Goal: Task Accomplishment & Management: Use online tool/utility

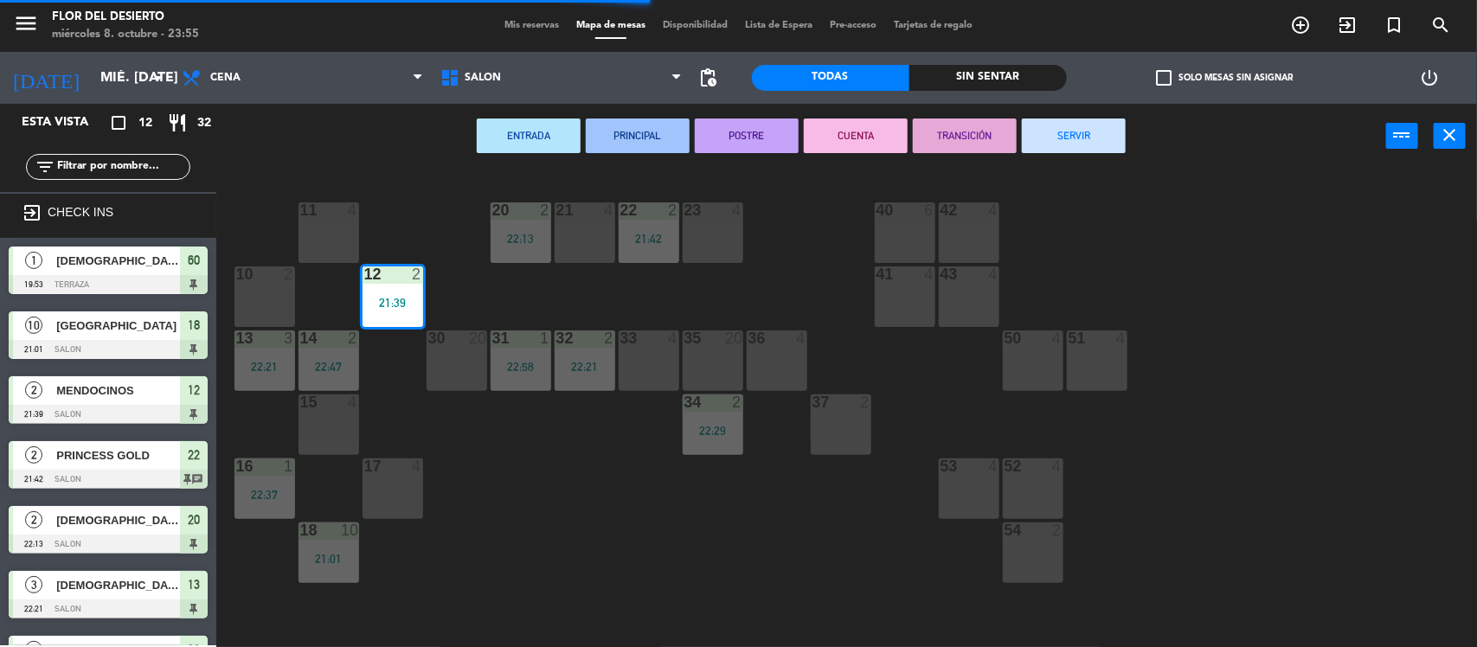
scroll to position [2, 0]
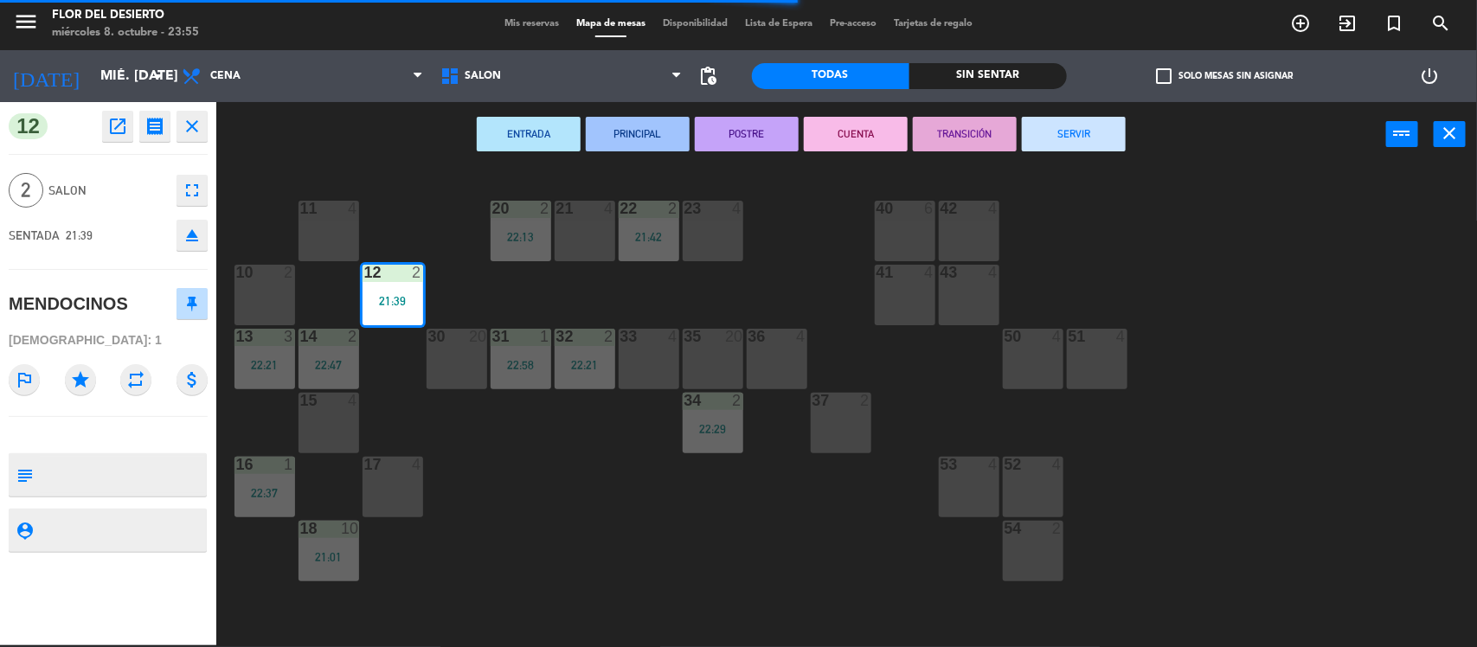
click at [1055, 134] on button "SERVIR" at bounding box center [1074, 134] width 104 height 35
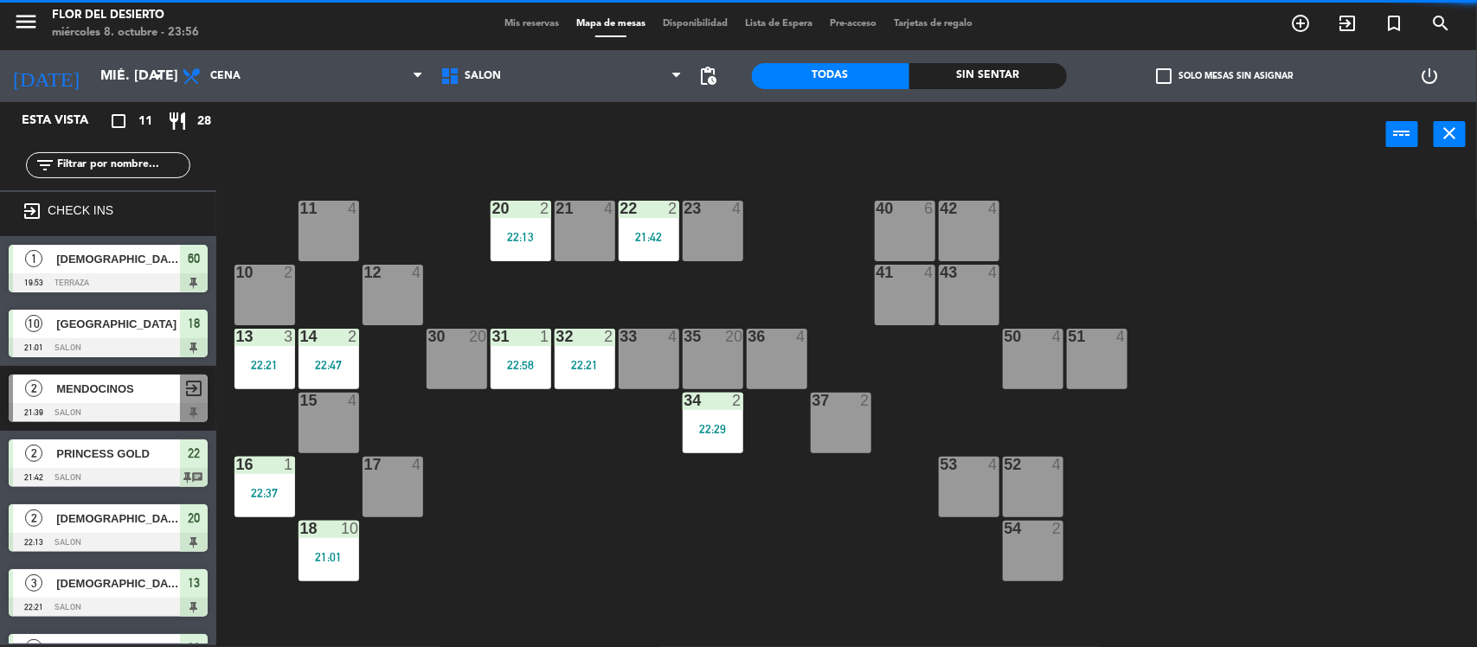
click at [509, 239] on div "22:13" at bounding box center [520, 237] width 61 height 12
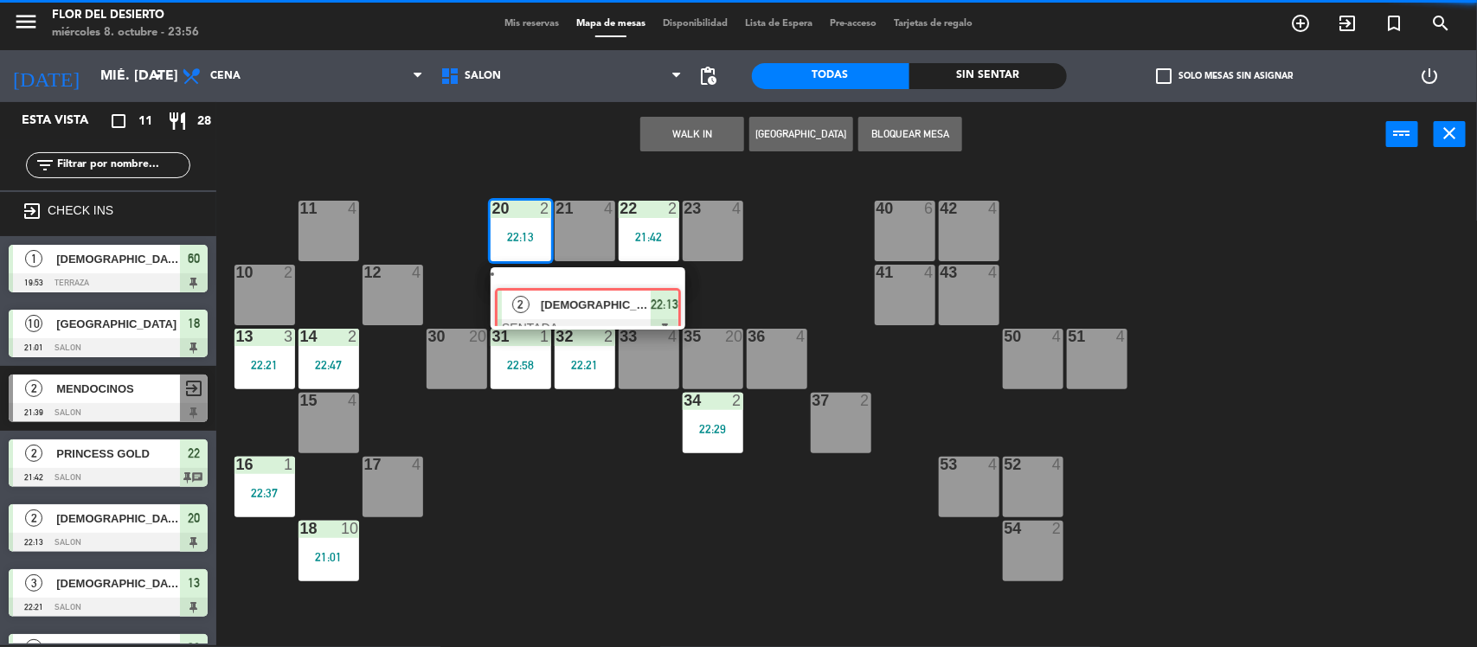
click at [567, 305] on div "2 ARGENTINOS SENTADA 22:13" at bounding box center [587, 298] width 221 height 62
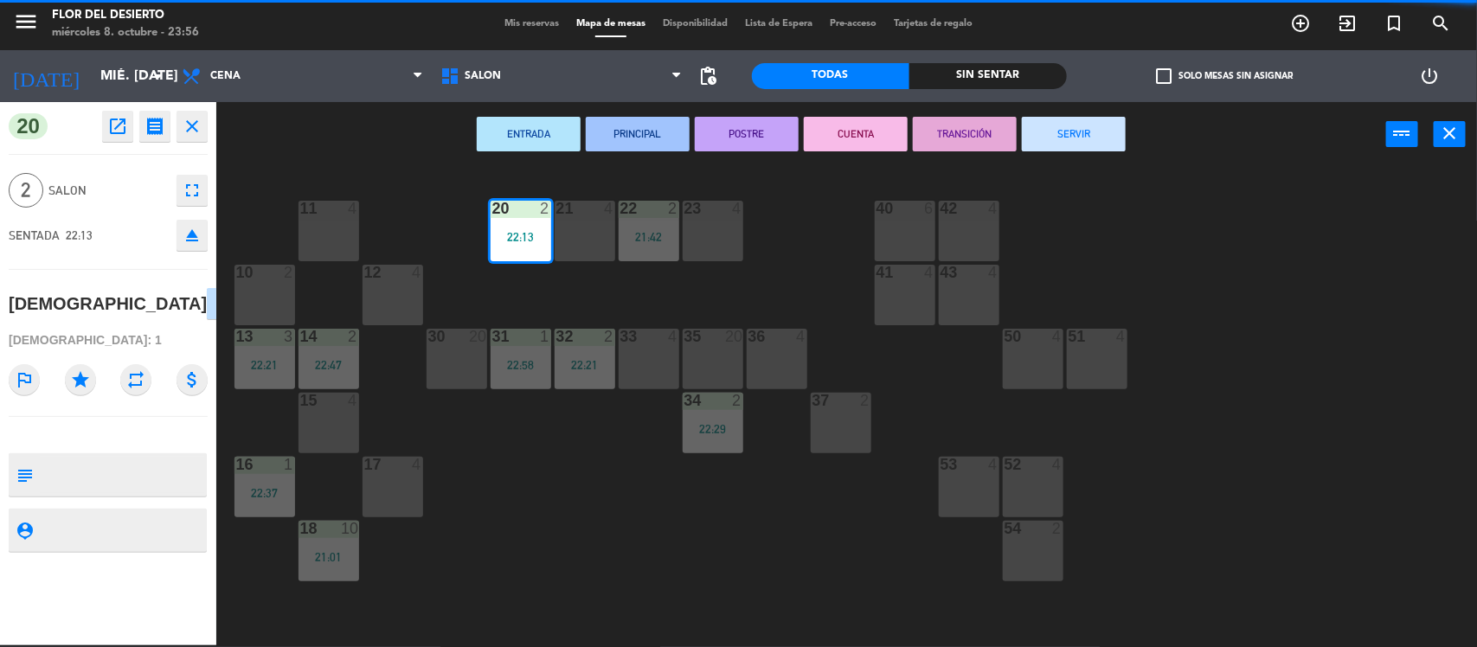
click at [1064, 124] on button "SERVIR" at bounding box center [1074, 134] width 104 height 35
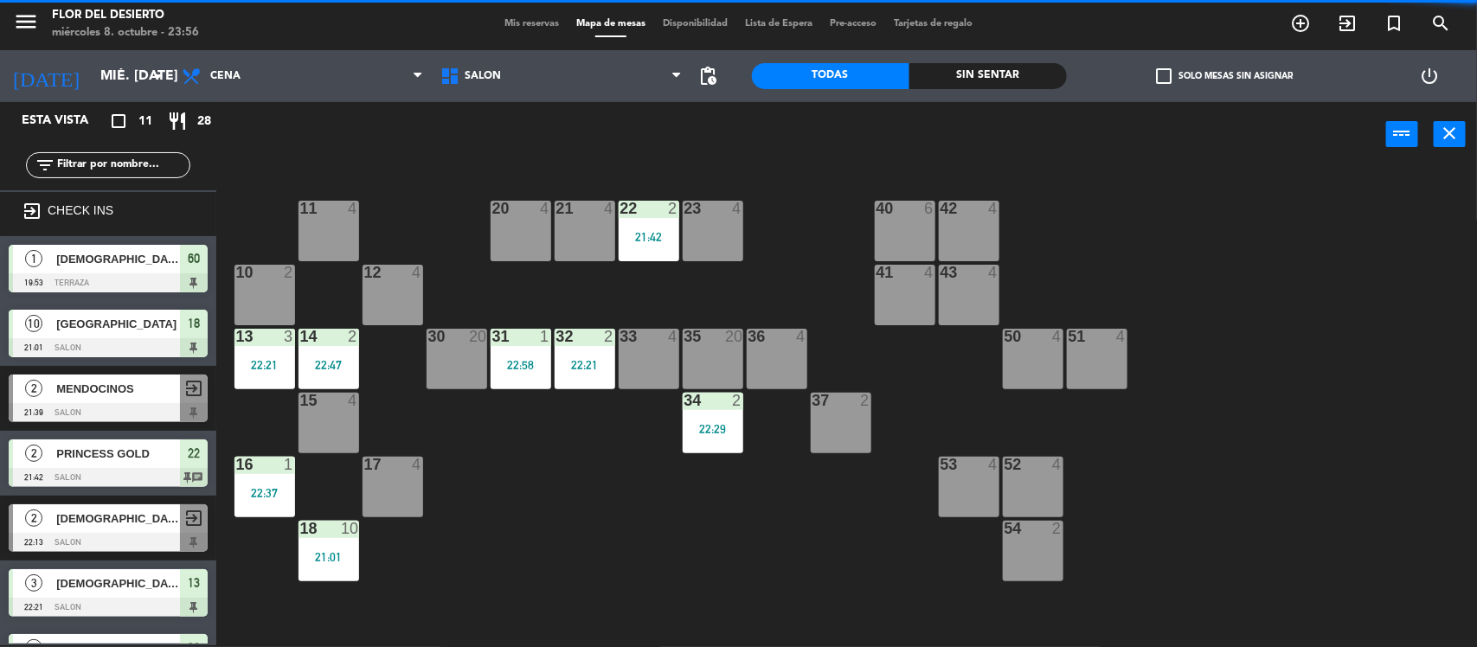
click at [645, 247] on div "22 2 21:42" at bounding box center [648, 231] width 61 height 61
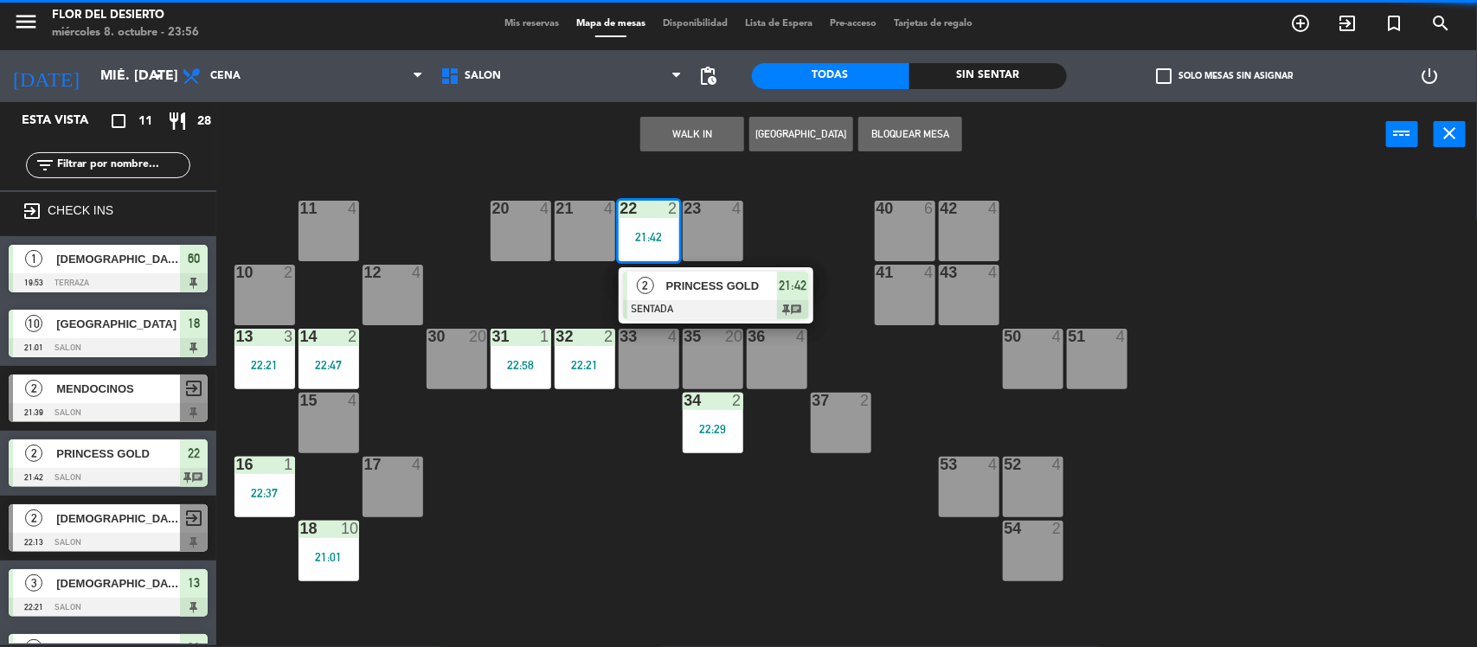
click at [694, 314] on div "2 PRINCESS [PERSON_NAME] SENTADA 21:42 chat" at bounding box center [715, 295] width 221 height 56
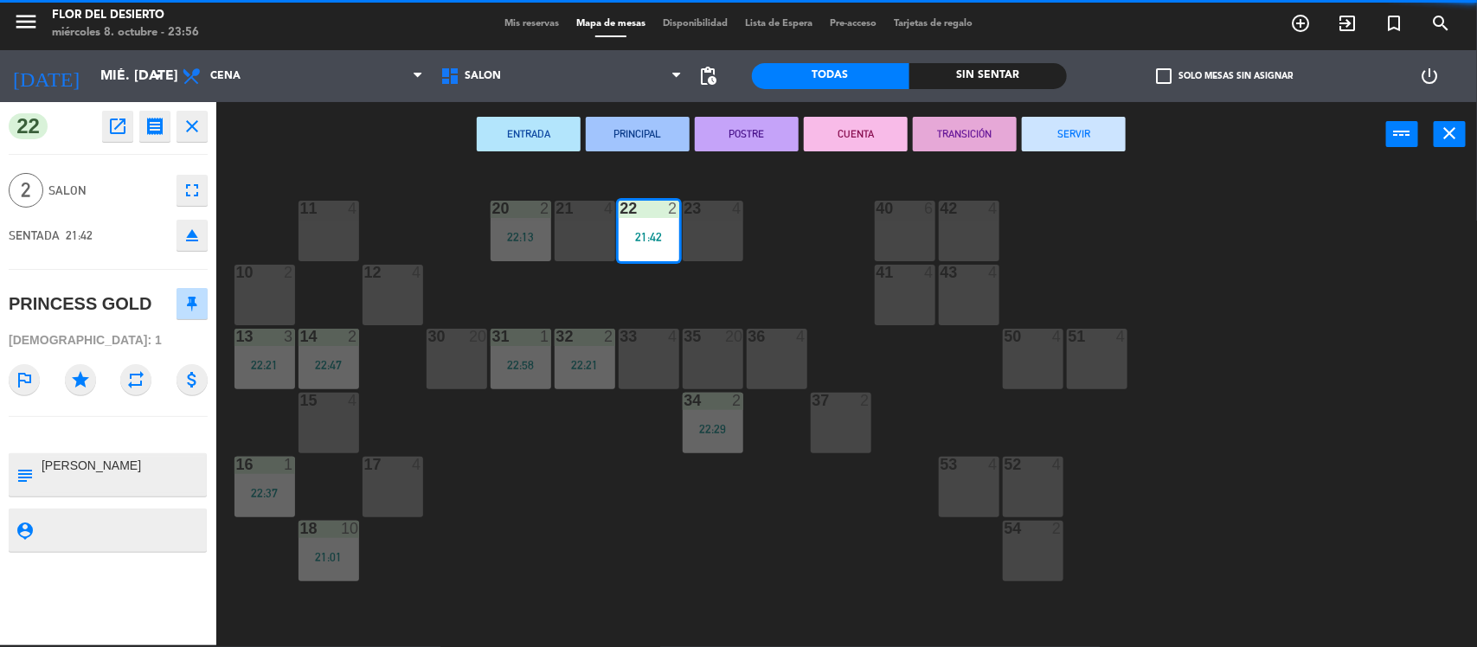
click at [1047, 119] on button "SERVIR" at bounding box center [1074, 134] width 104 height 35
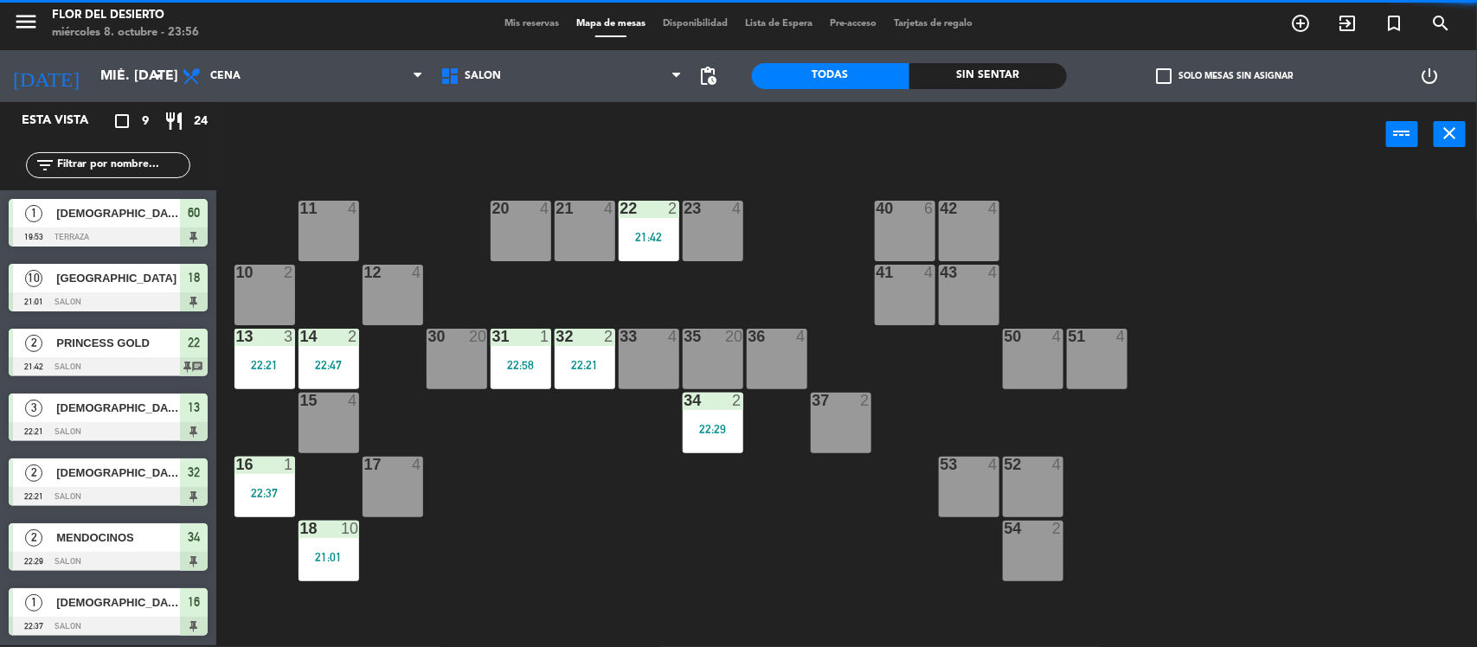
click at [611, 342] on div "33" at bounding box center [619, 337] width 29 height 16
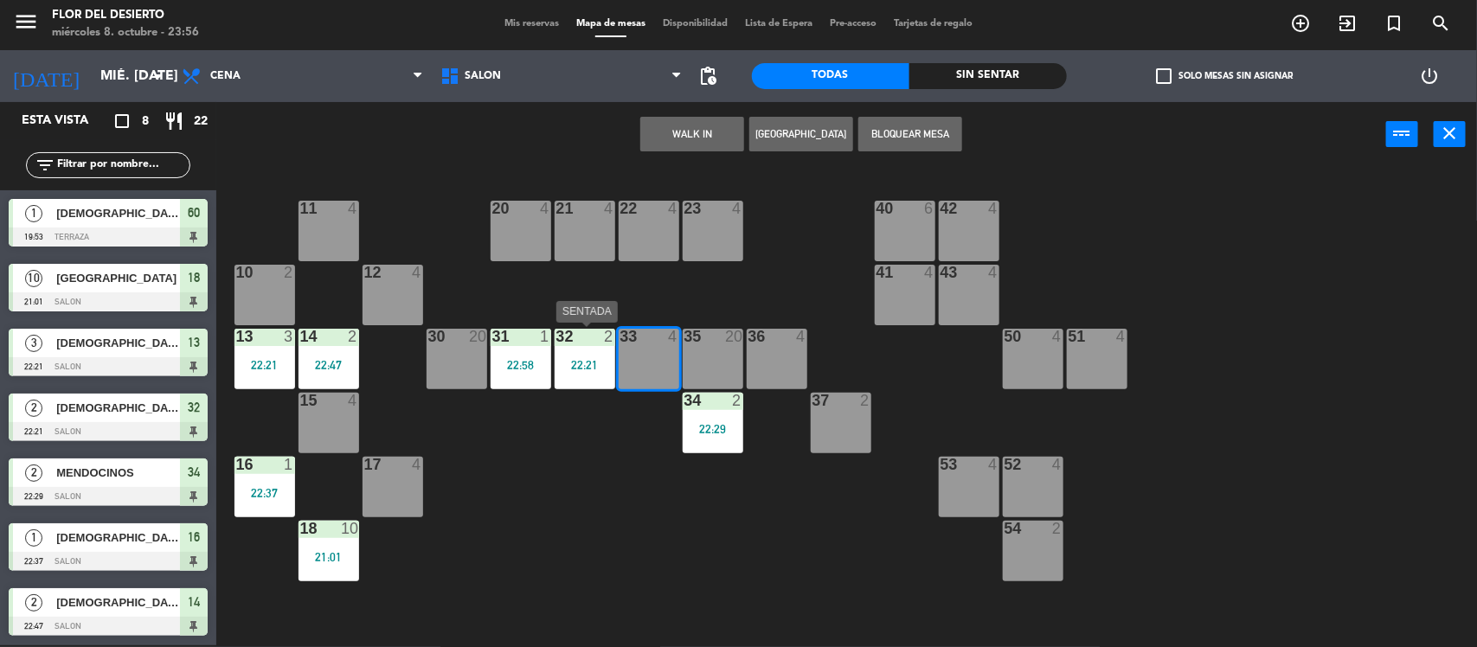
click at [593, 398] on div "11 4 20 4 21 4 22 4 23 4 40 6 42 4 10 2 12 4 41 4 43 4 13 3 22:21 14 2 22:47 30…" at bounding box center [854, 409] width 1246 height 478
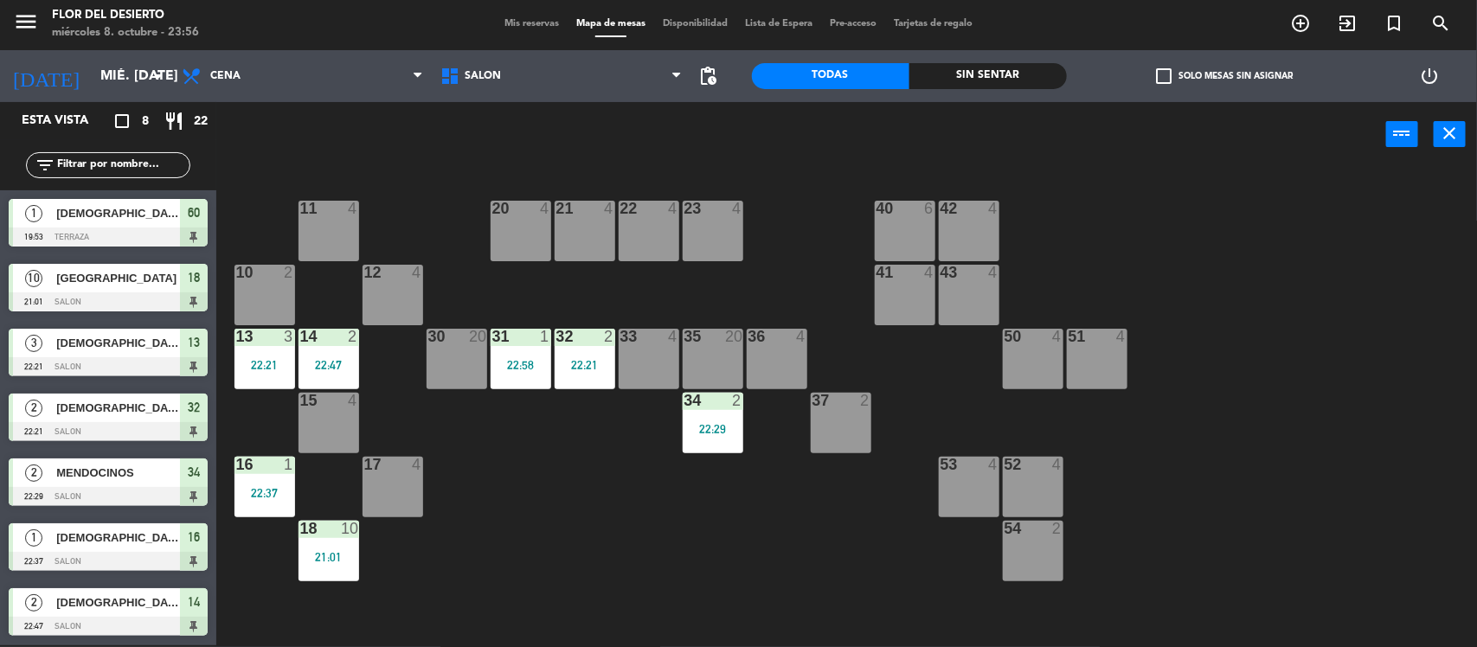
click at [567, 363] on div "22:21" at bounding box center [584, 365] width 61 height 12
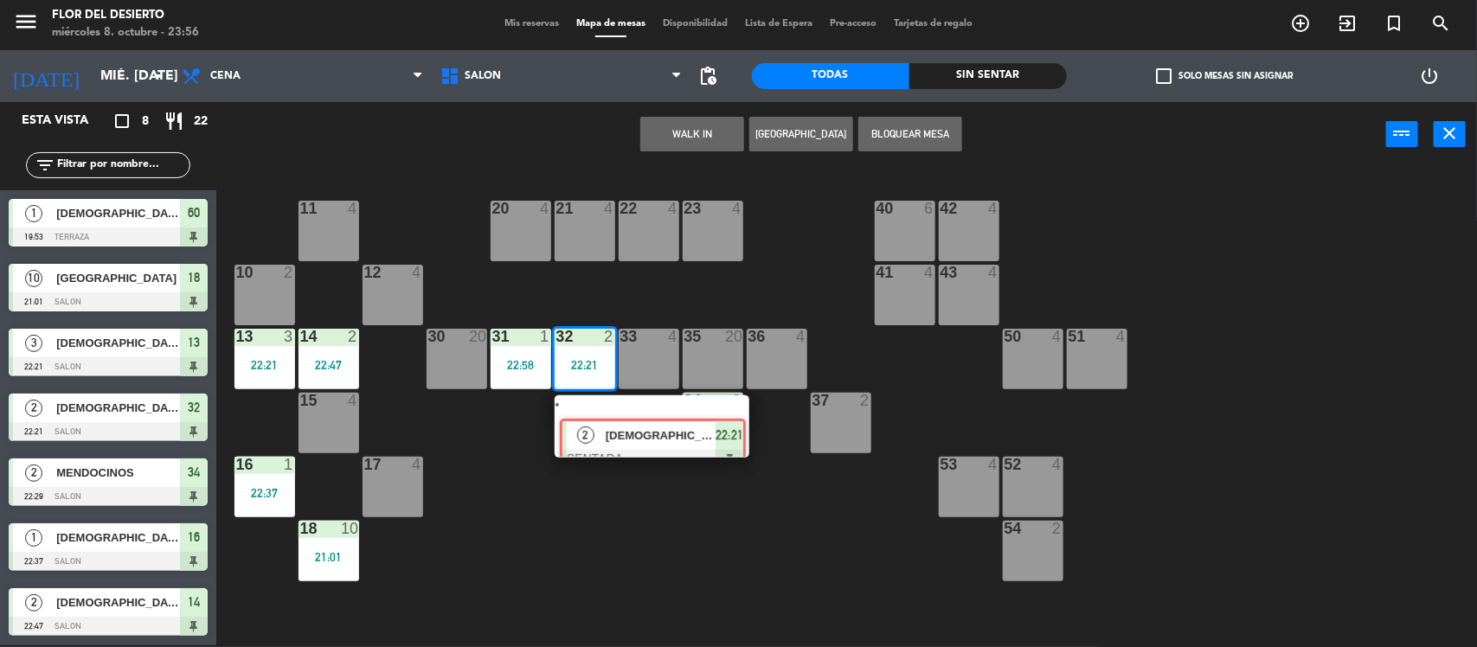
click at [607, 389] on div "32 2 22:21 2 ARGENTINOS SENTADA 22:21" at bounding box center [584, 359] width 61 height 61
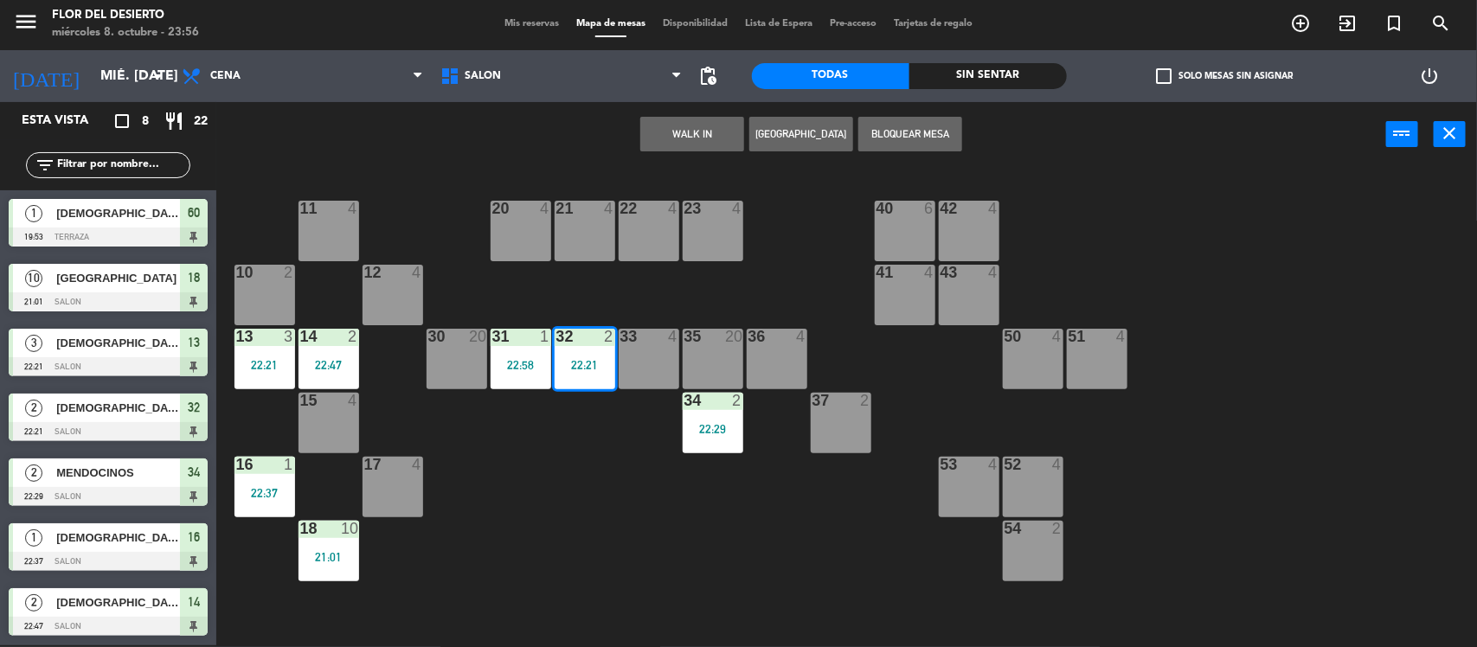
click at [590, 376] on div "32 2 22:21" at bounding box center [584, 359] width 61 height 61
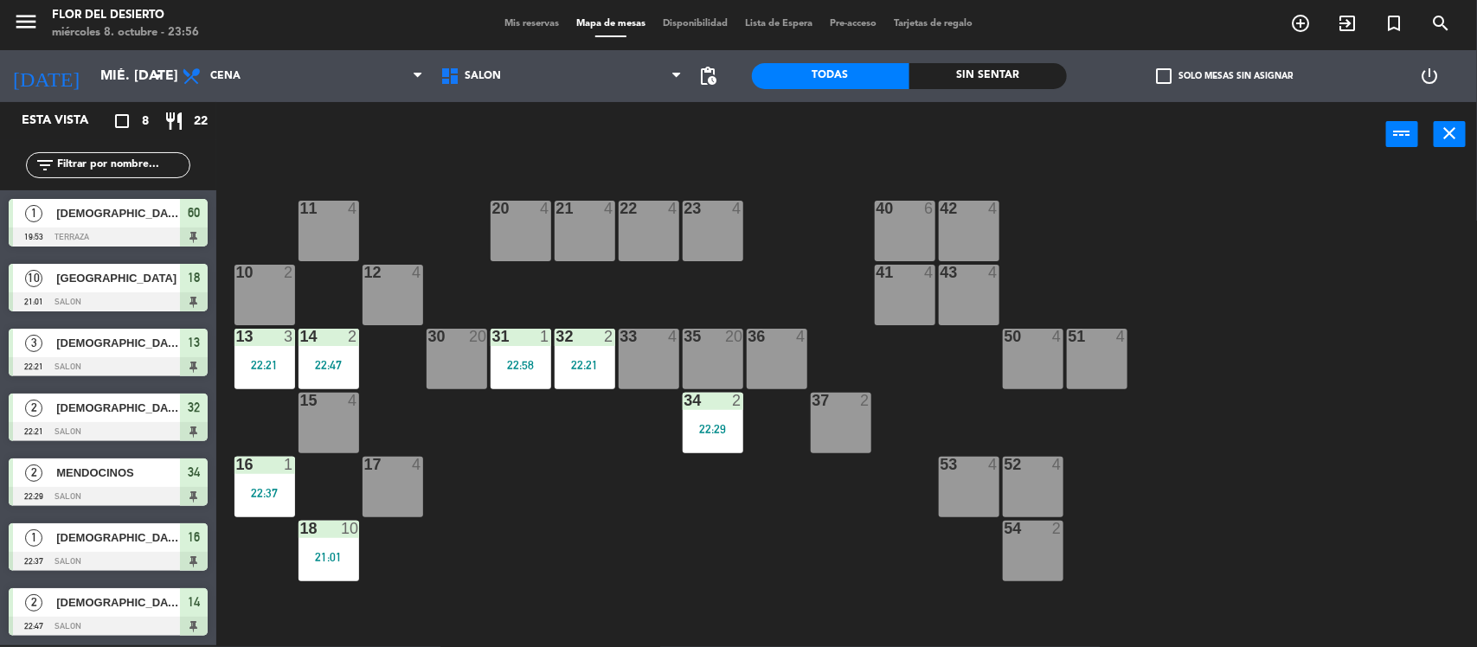
click at [590, 376] on div "32 2 22:21" at bounding box center [584, 359] width 61 height 61
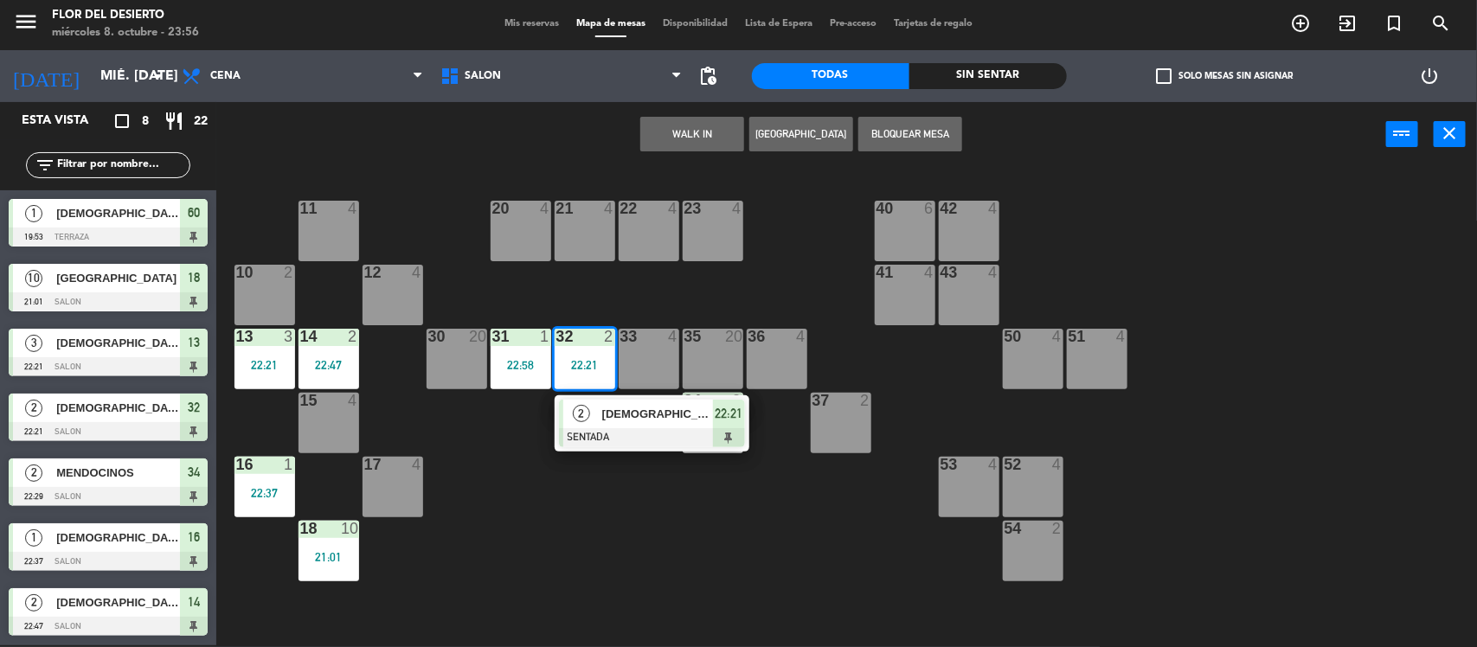
click at [597, 415] on div "2" at bounding box center [581, 414] width 37 height 29
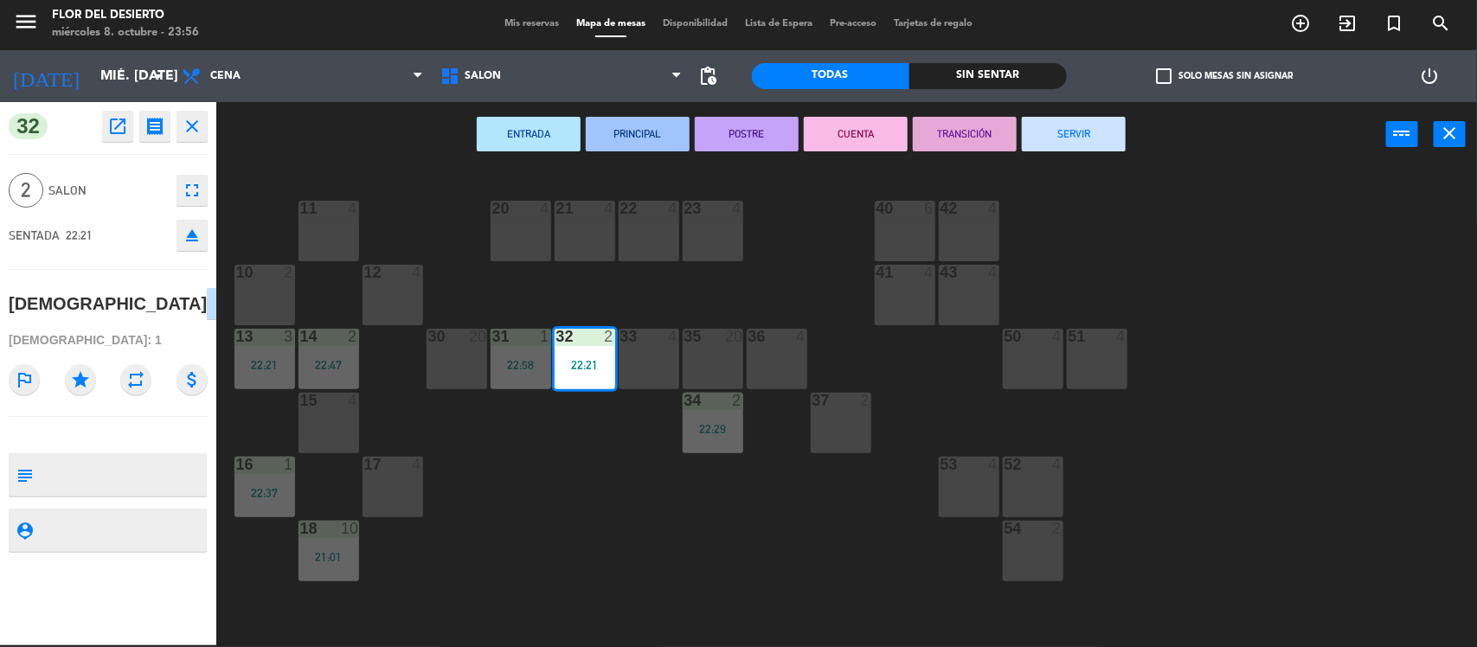
click at [1116, 131] on button "SERVIR" at bounding box center [1074, 134] width 104 height 35
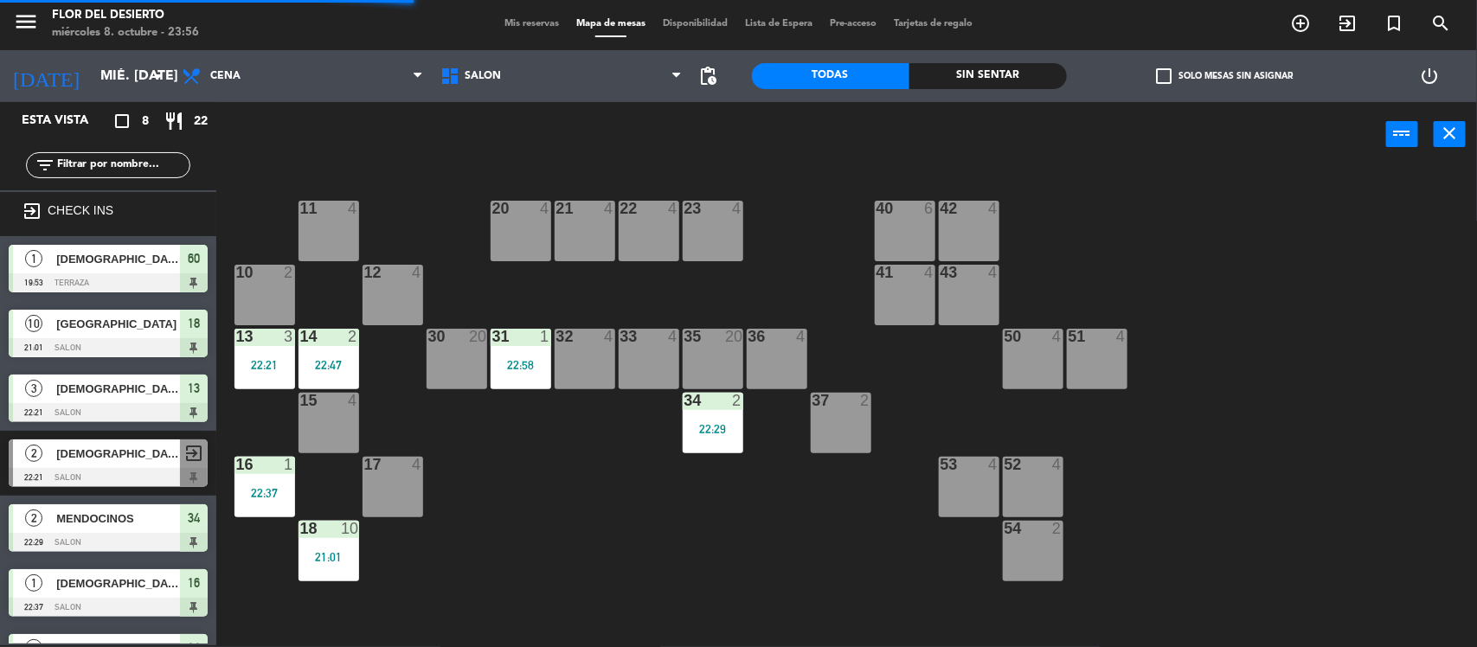
click at [530, 353] on div "31 1 22:58" at bounding box center [520, 359] width 61 height 61
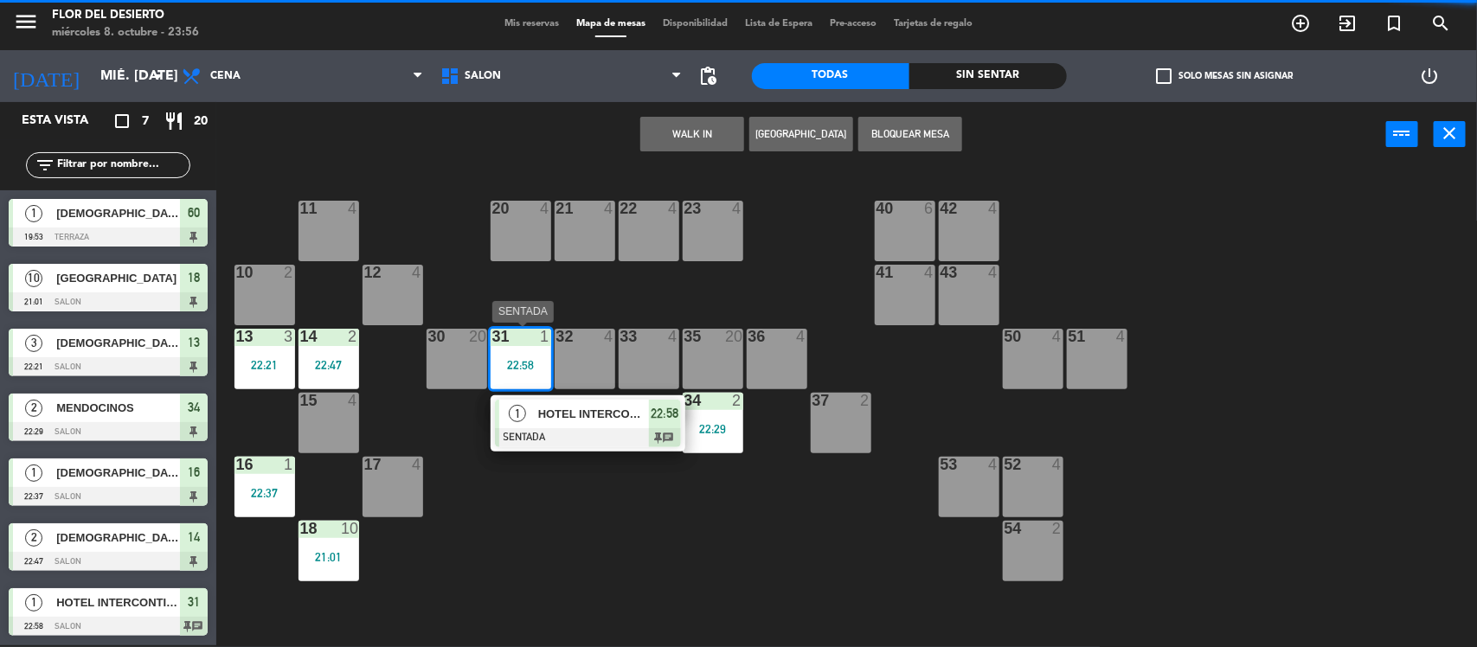
click at [556, 425] on div "HOTEL INTERCONTINENTAL" at bounding box center [592, 414] width 112 height 29
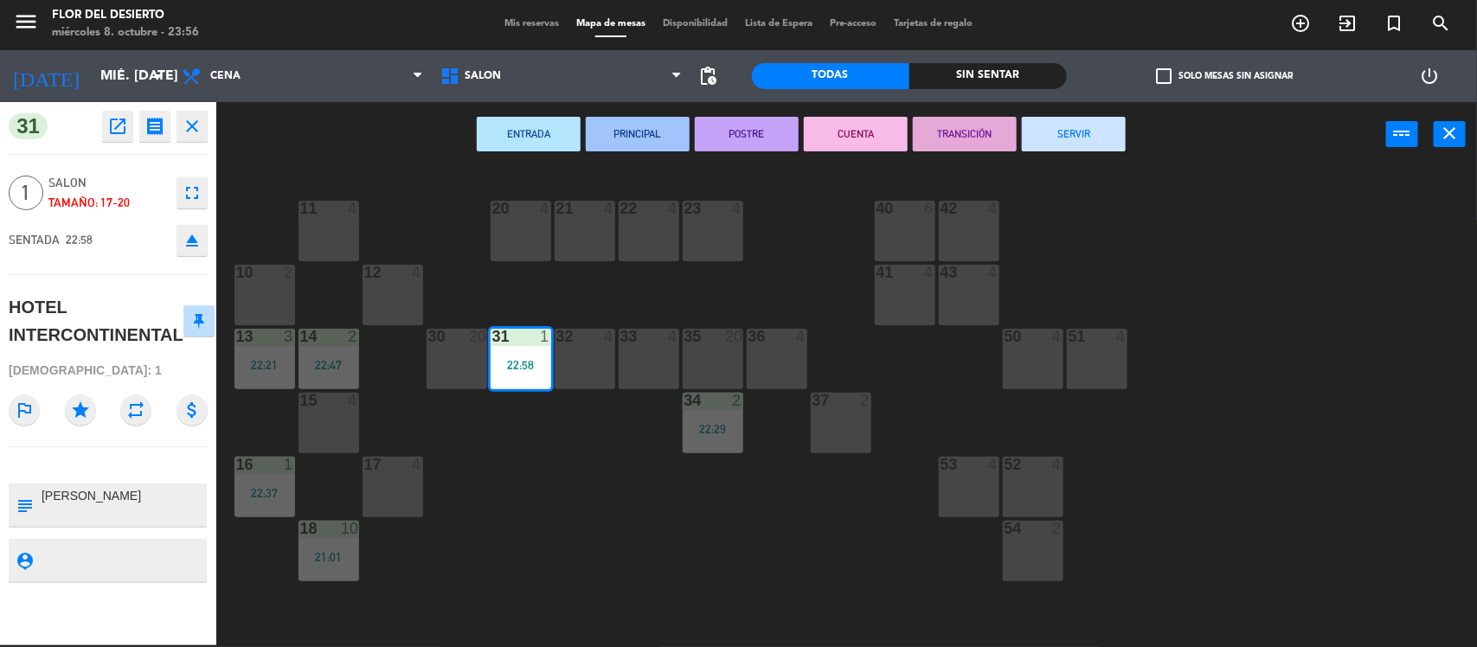
click at [1120, 130] on button "SERVIR" at bounding box center [1074, 134] width 104 height 35
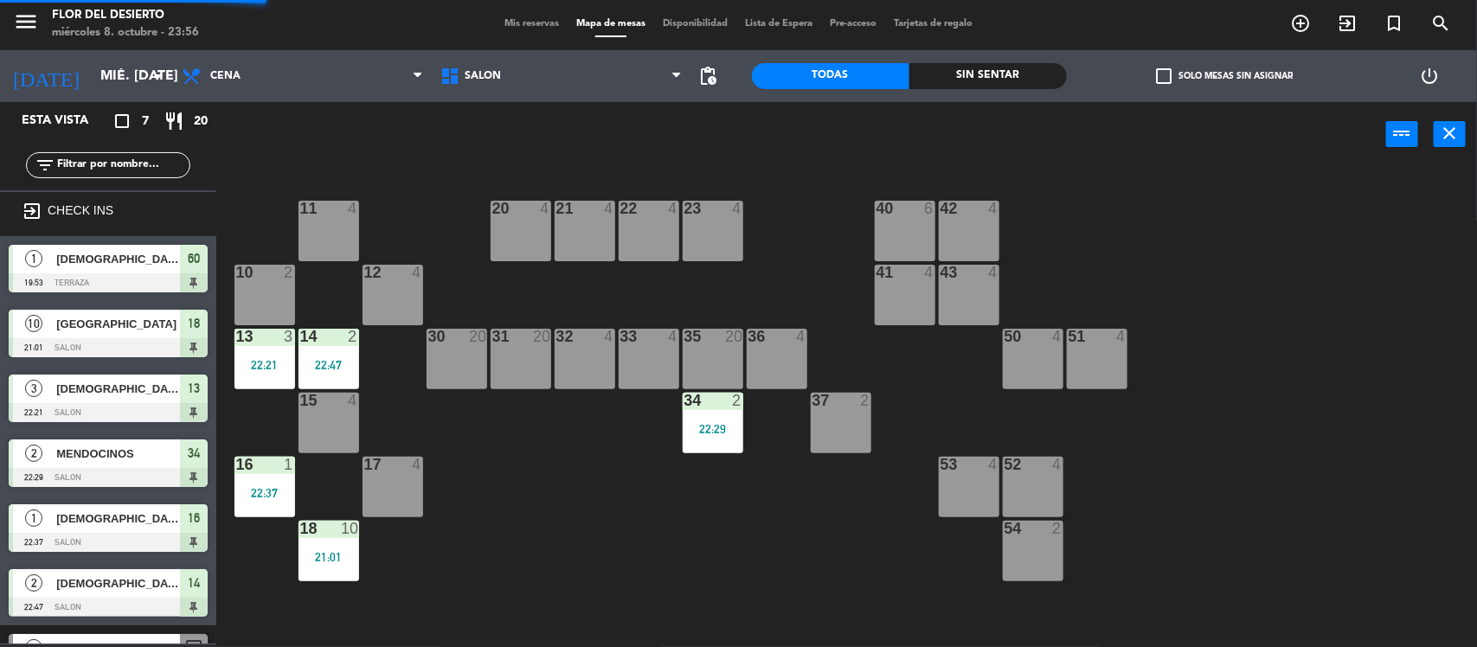
scroll to position [45, 0]
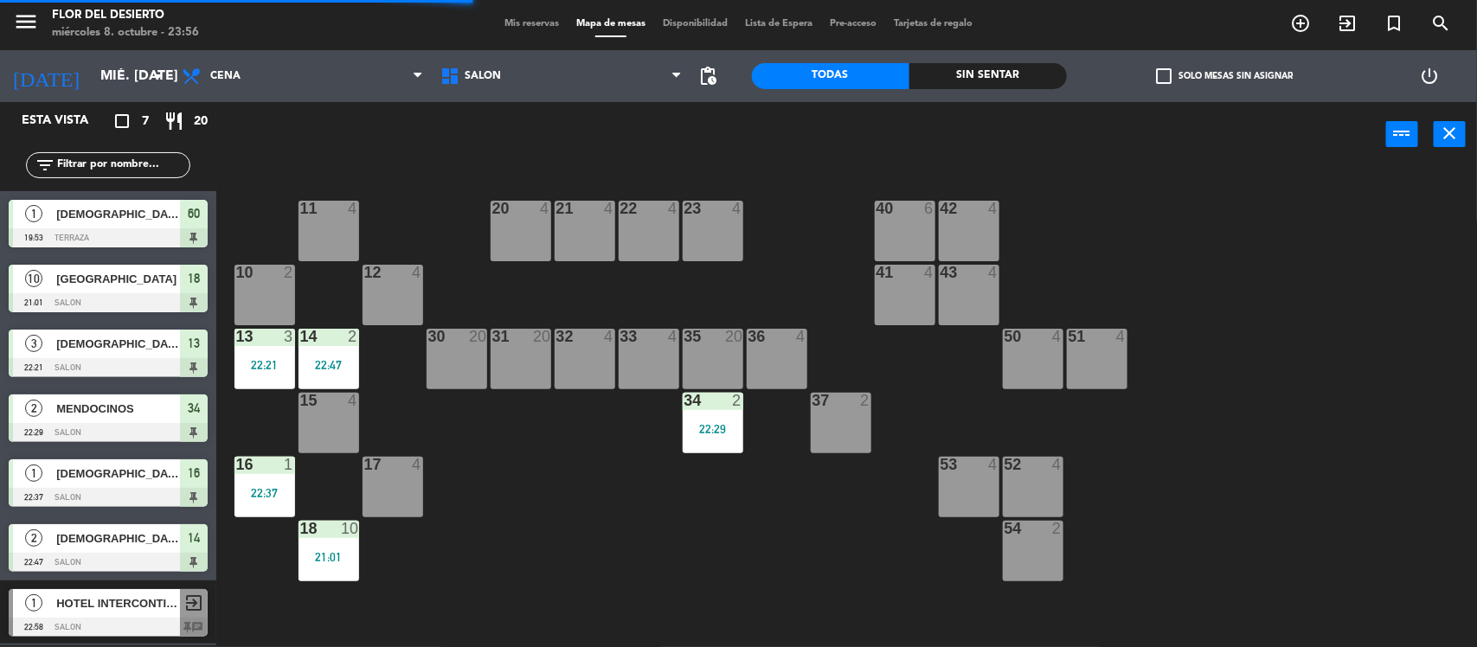
click at [721, 420] on div "34 2 22:29" at bounding box center [712, 423] width 61 height 61
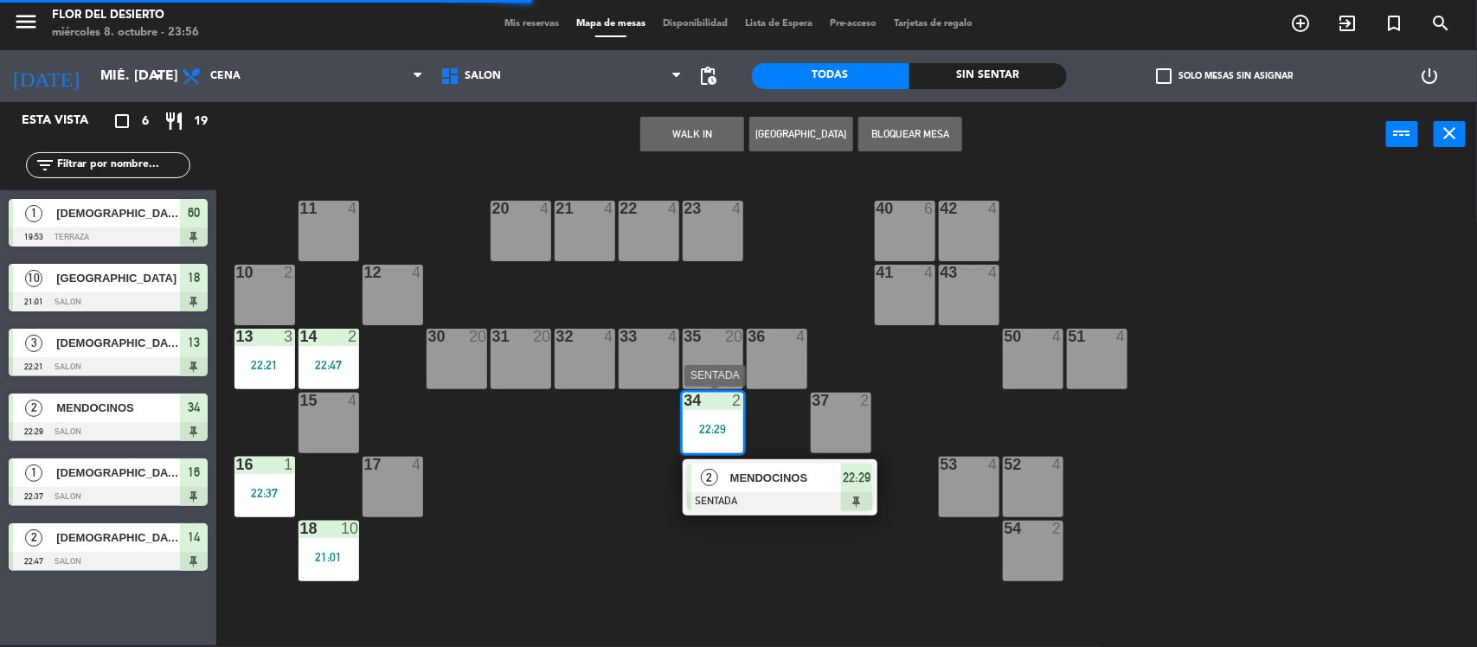
scroll to position [0, 0]
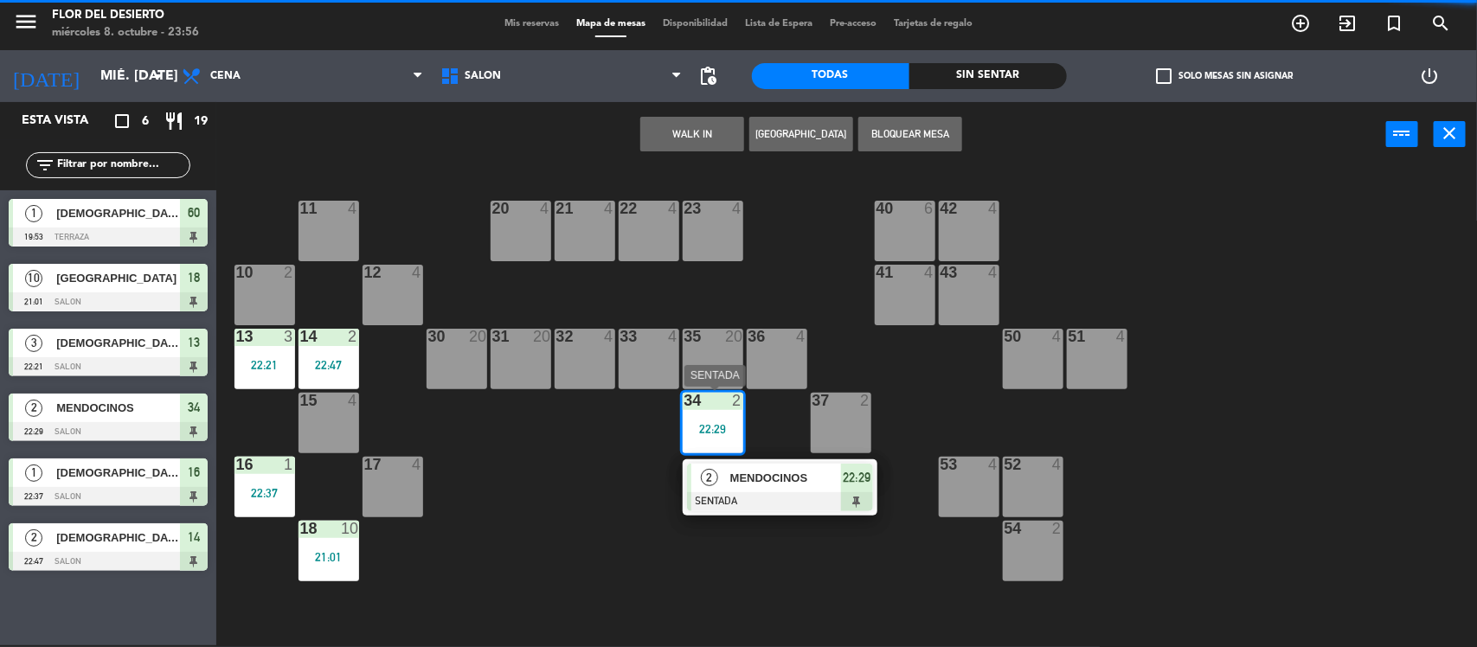
click at [753, 490] on div "MENDOCINOS" at bounding box center [784, 478] width 112 height 29
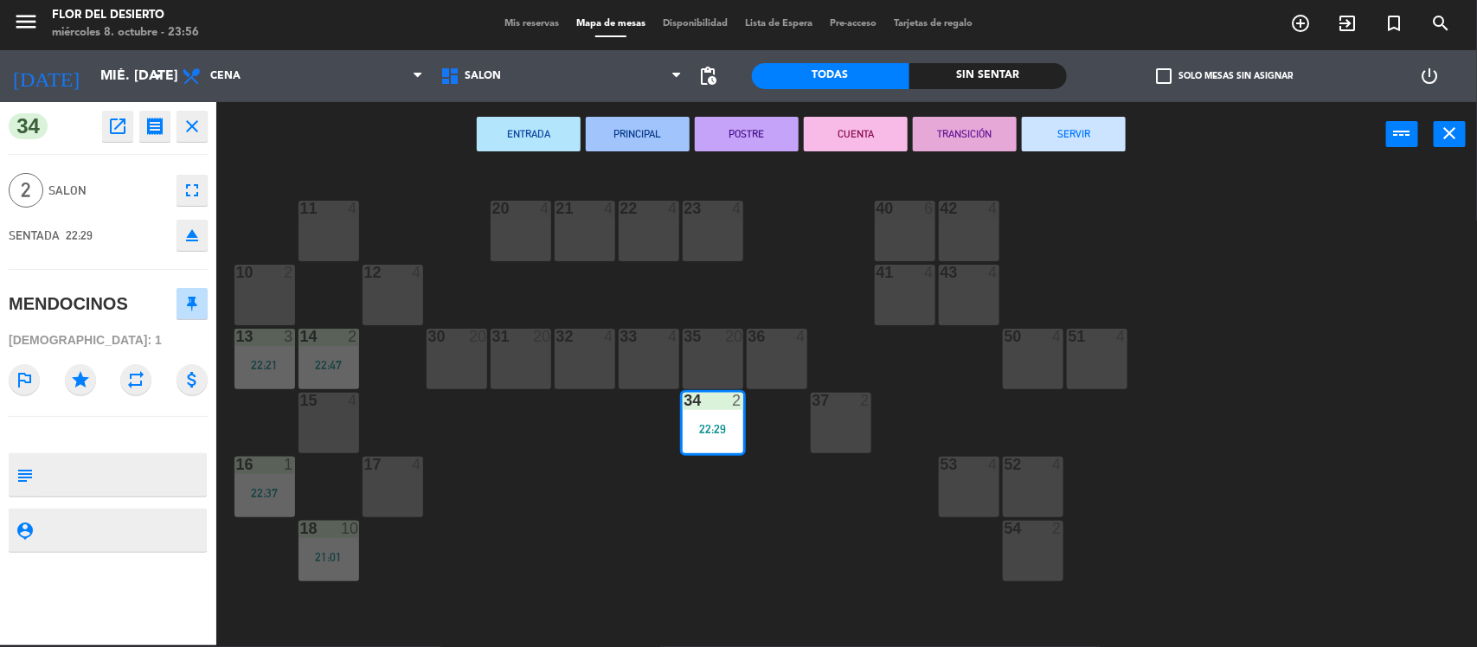
click at [1049, 134] on button "SERVIR" at bounding box center [1074, 134] width 104 height 35
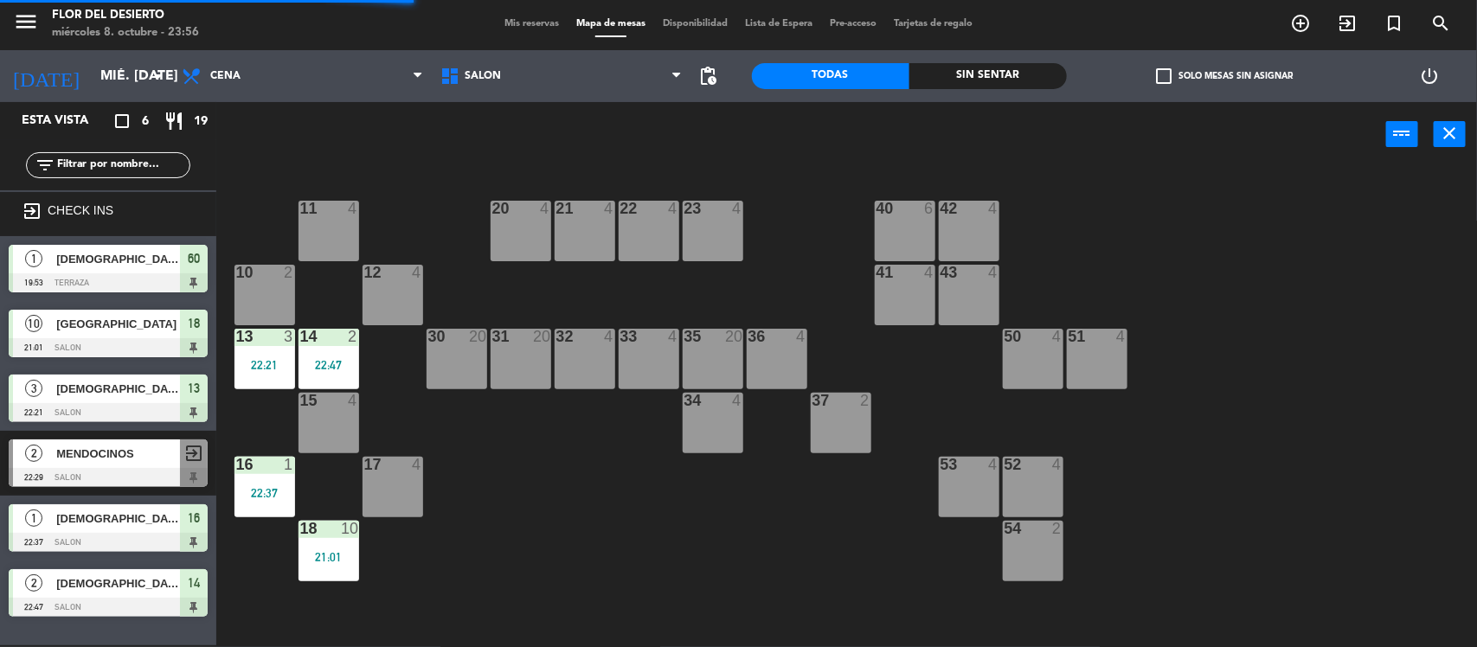
click at [317, 368] on div "22:47" at bounding box center [328, 365] width 61 height 12
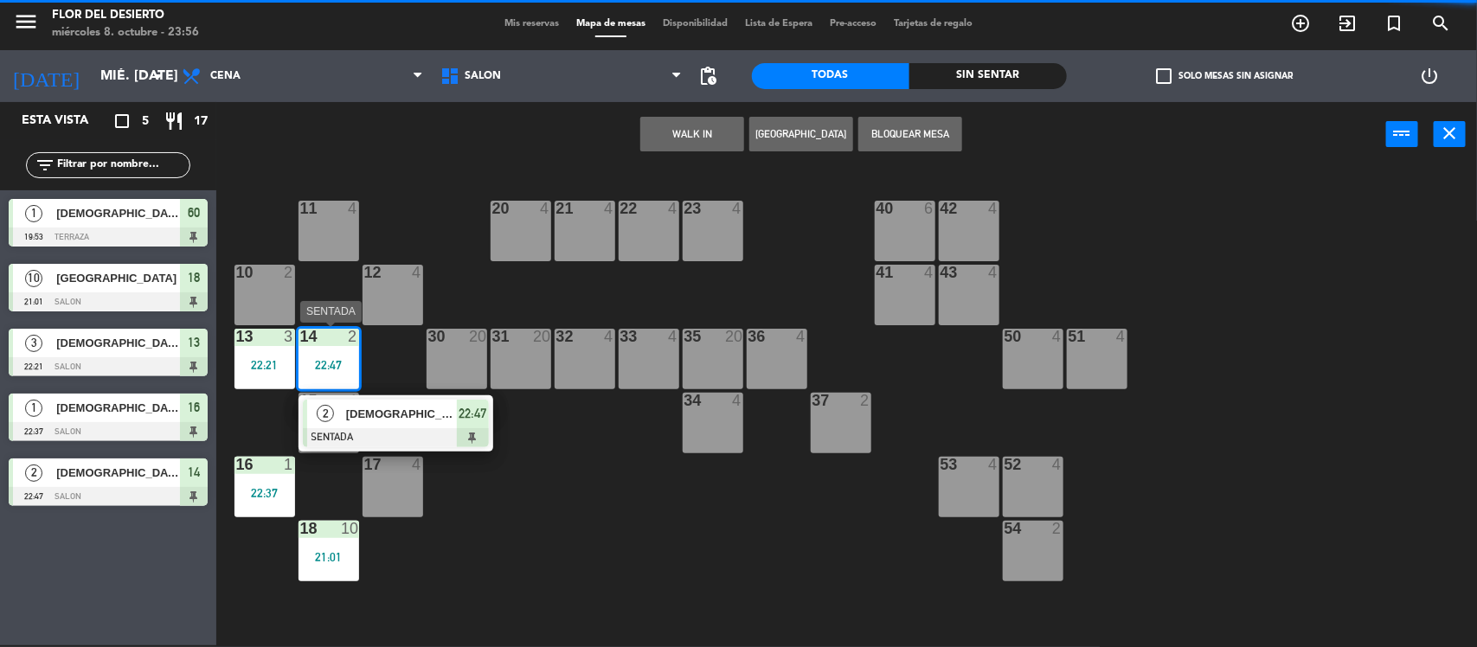
click at [353, 416] on span "[DEMOGRAPHIC_DATA]" at bounding box center [401, 414] width 111 height 18
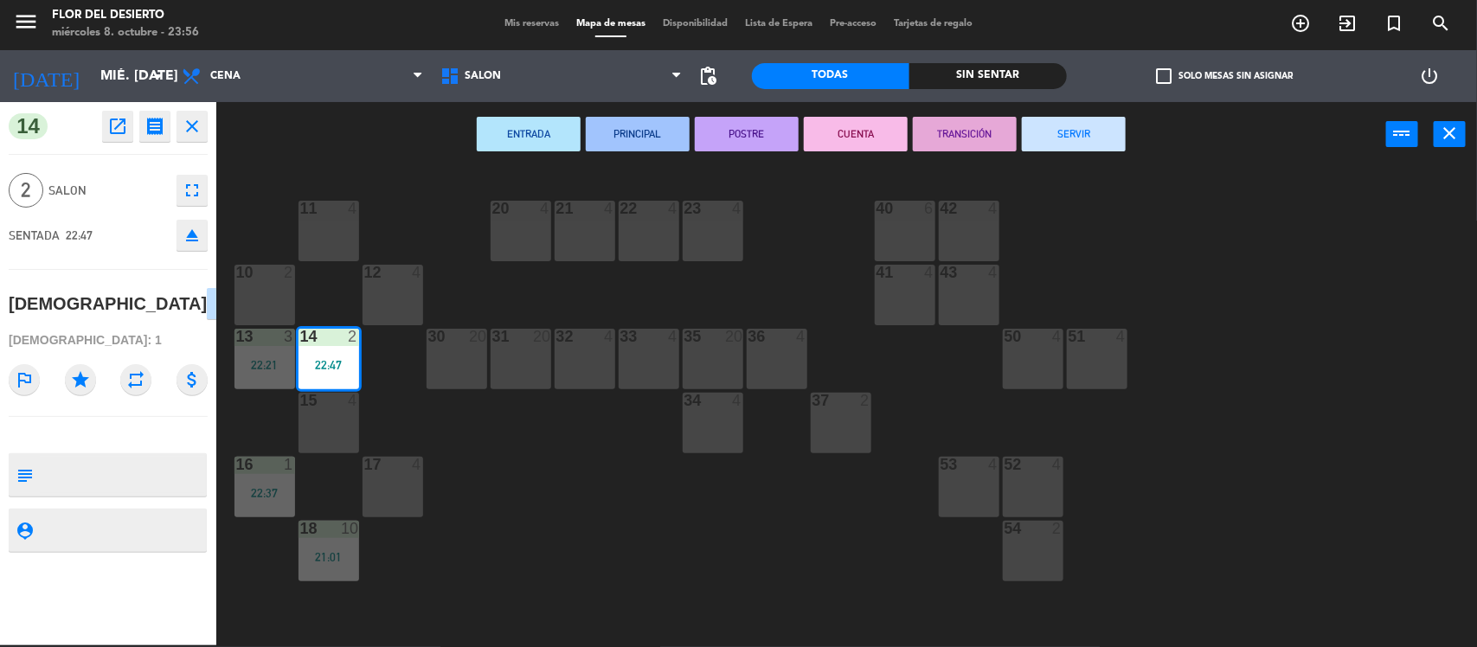
click at [1127, 131] on div "ENTRADA PRINCIPAL POSTRE CUENTA TRANSICIÓN SERVIR power_input close" at bounding box center [800, 135] width 1169 height 66
click at [1088, 149] on button "SERVIR" at bounding box center [1074, 134] width 104 height 35
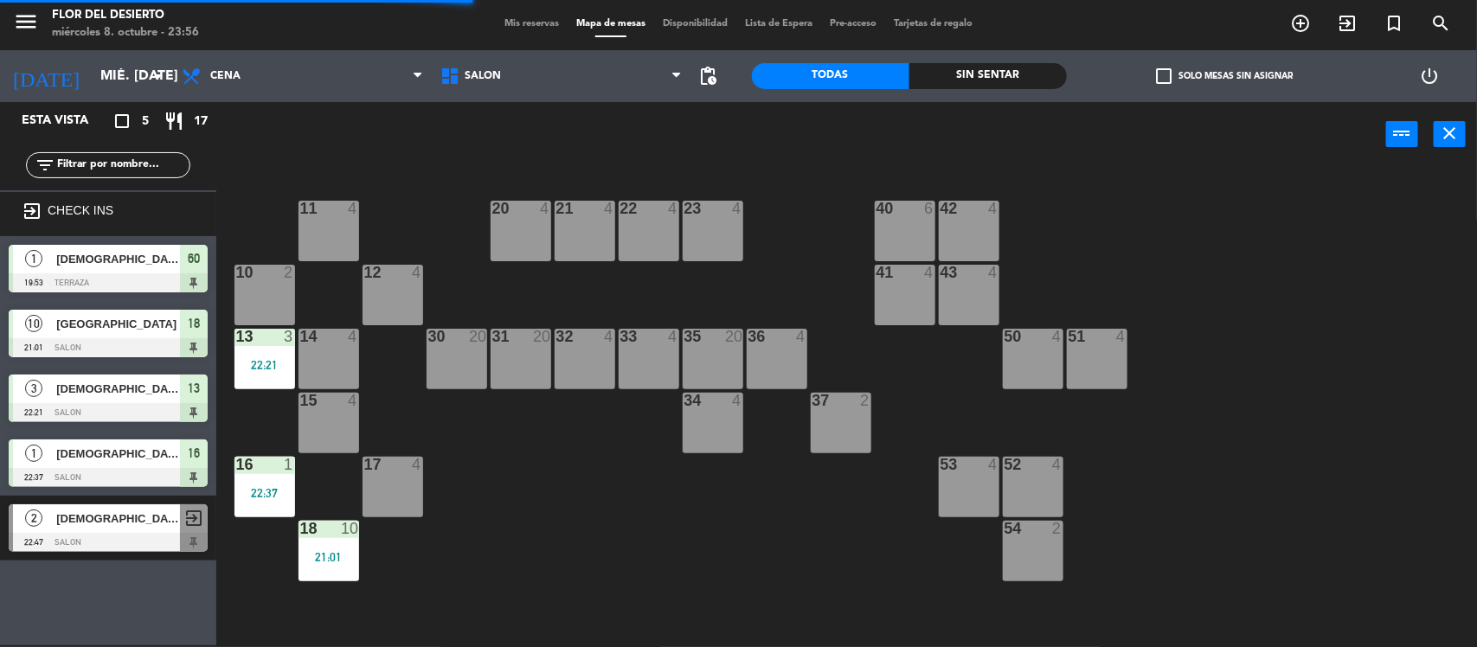
click at [271, 368] on div "22:21" at bounding box center [264, 365] width 61 height 12
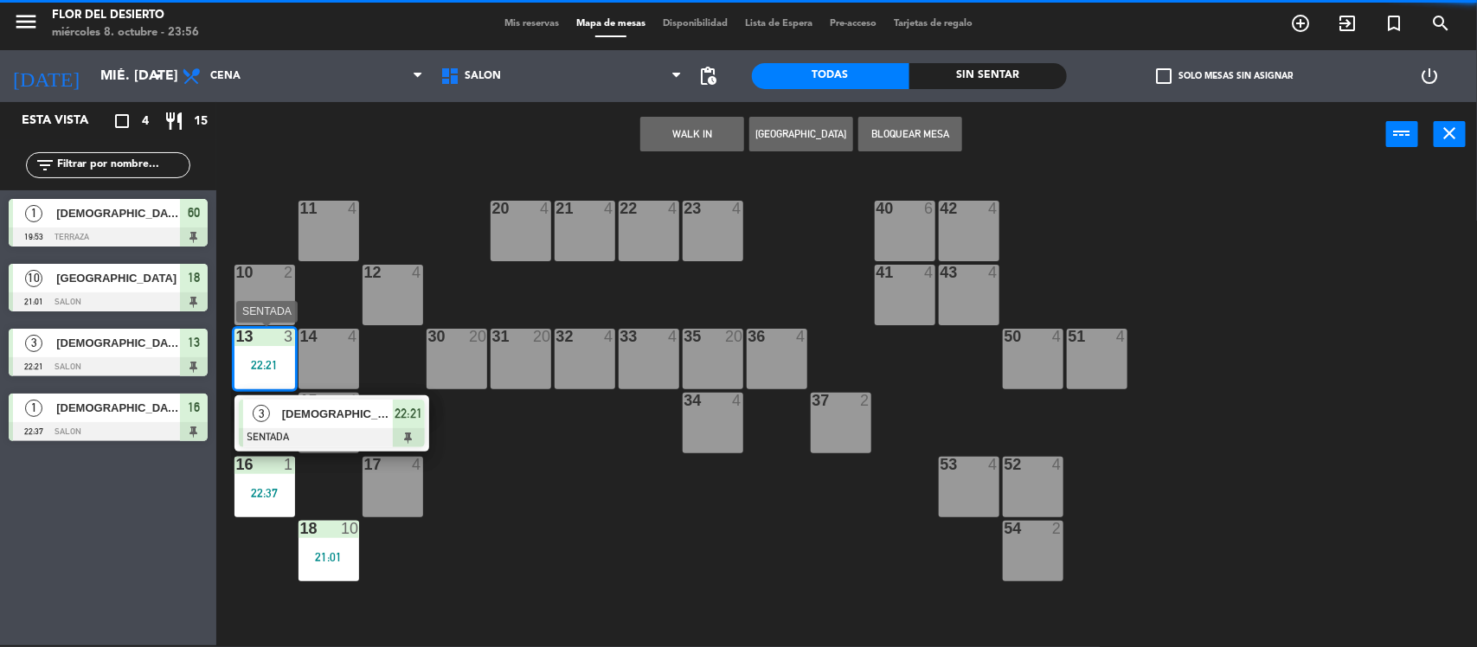
click at [288, 407] on span "[DEMOGRAPHIC_DATA]" at bounding box center [337, 414] width 111 height 18
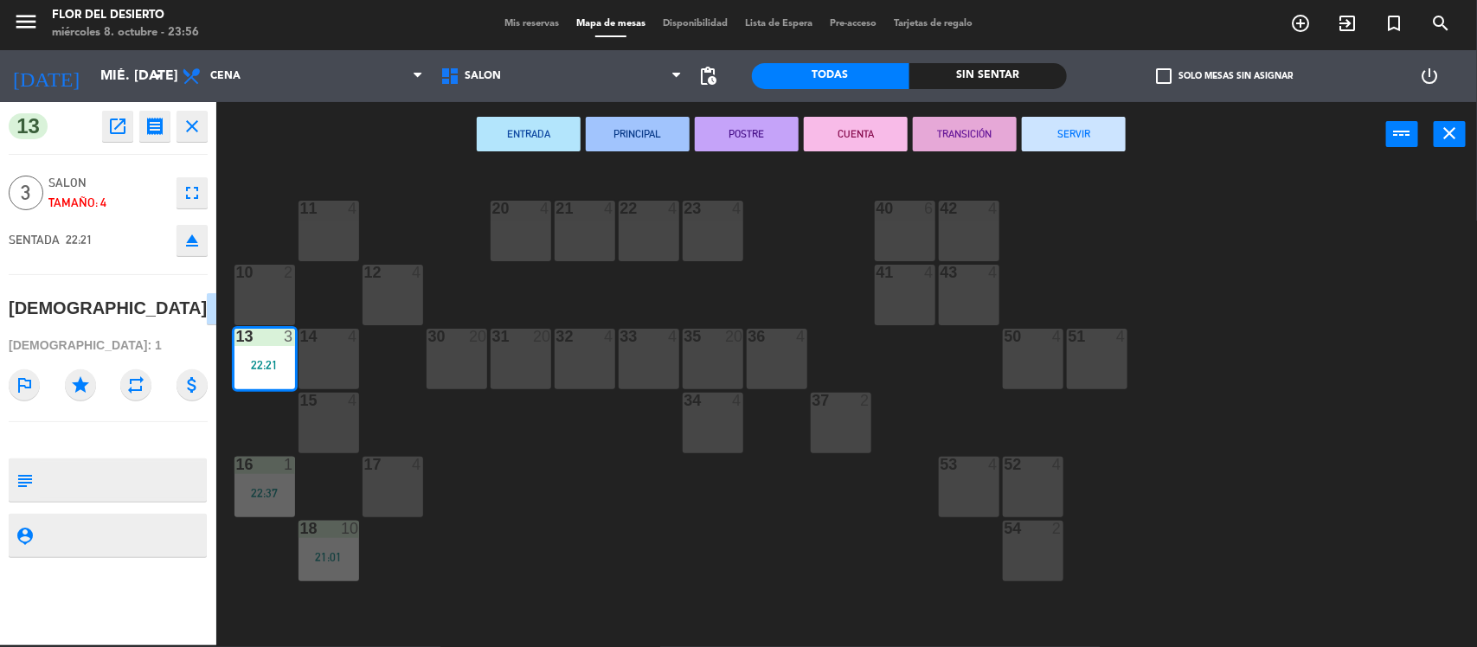
click at [1055, 138] on button "SERVIR" at bounding box center [1074, 134] width 104 height 35
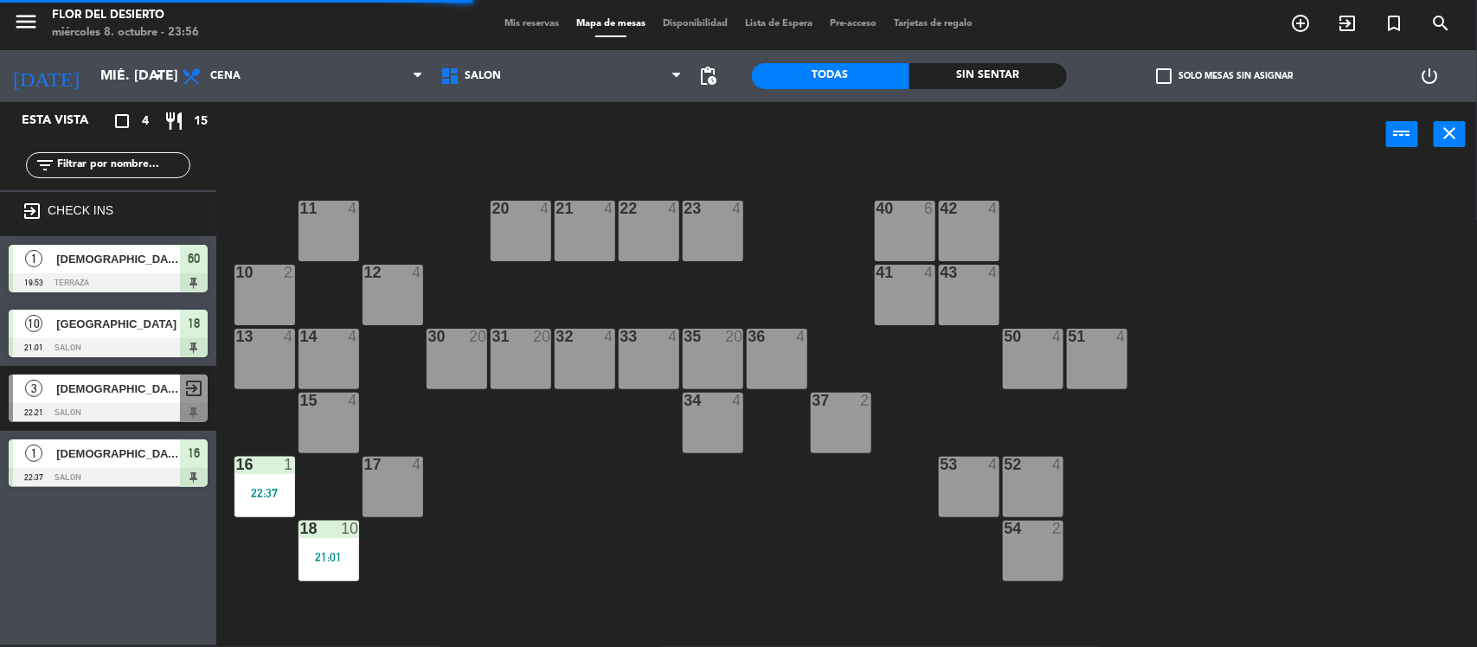
click at [284, 496] on div "22:37" at bounding box center [264, 493] width 61 height 12
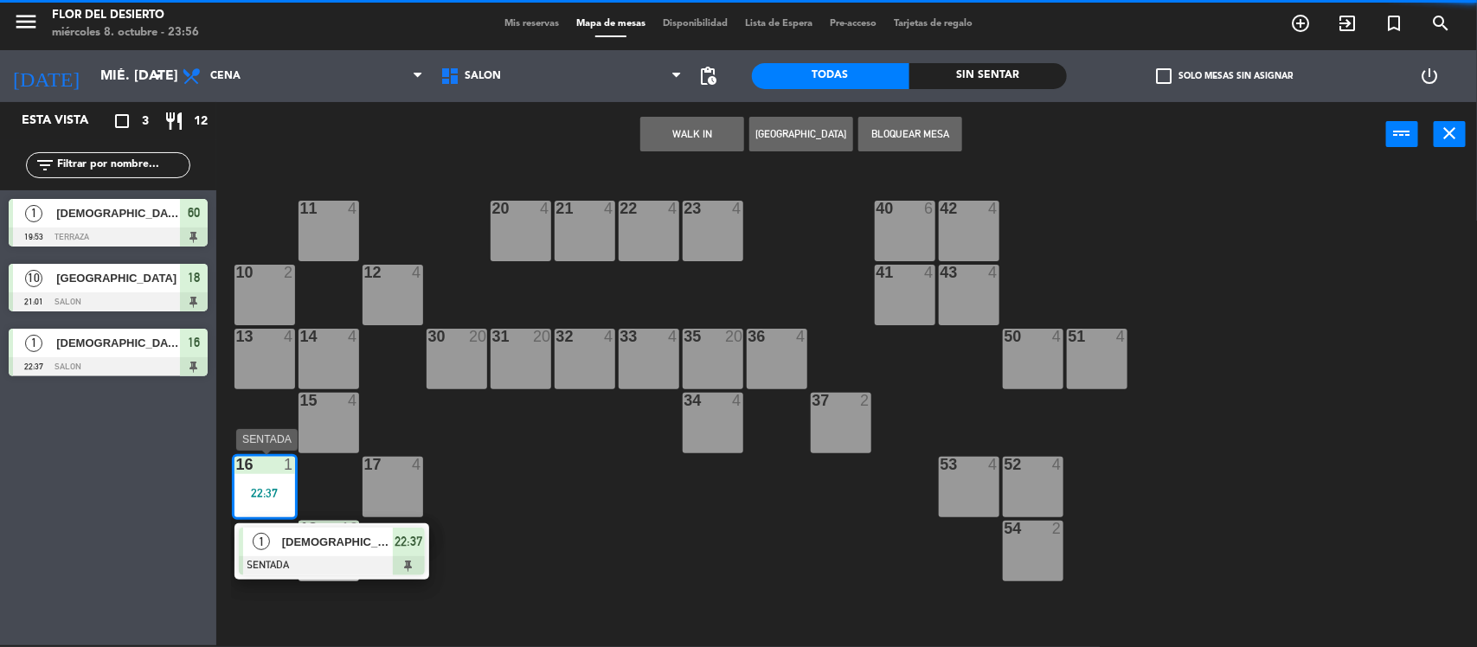
click at [346, 542] on span "[DEMOGRAPHIC_DATA]" at bounding box center [337, 542] width 111 height 18
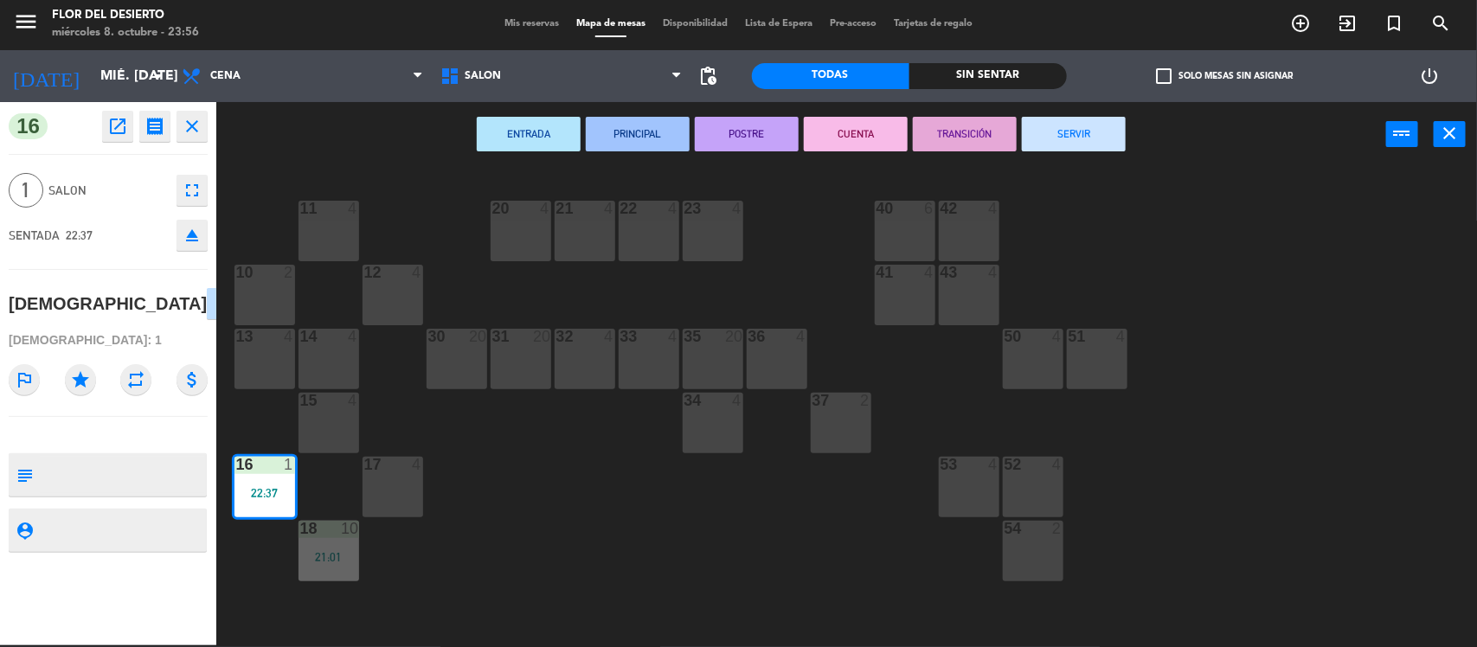
click at [1080, 113] on div "ENTRADA PRINCIPAL POSTRE CUENTA TRANSICIÓN SERVIR power_input close" at bounding box center [800, 135] width 1169 height 66
click at [1065, 125] on button "SERVIR" at bounding box center [1074, 134] width 104 height 35
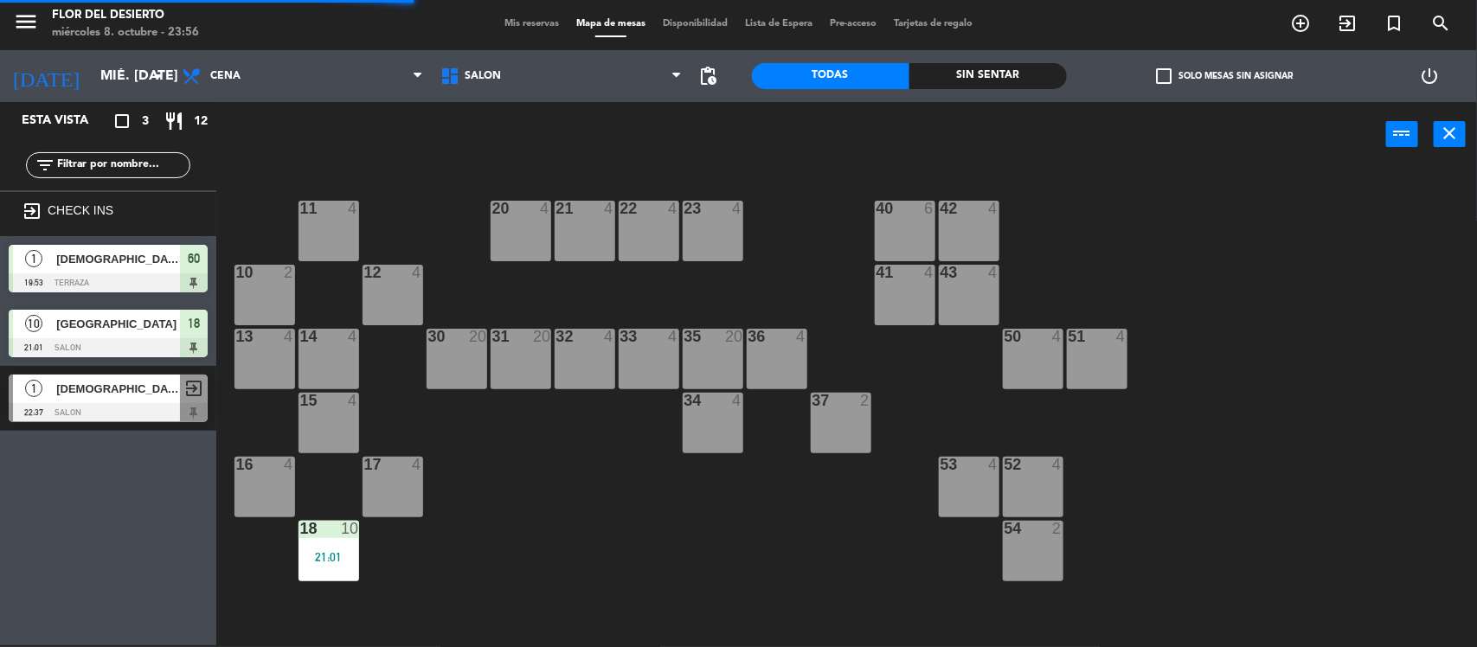
click at [307, 554] on div "21:01" at bounding box center [328, 557] width 61 height 12
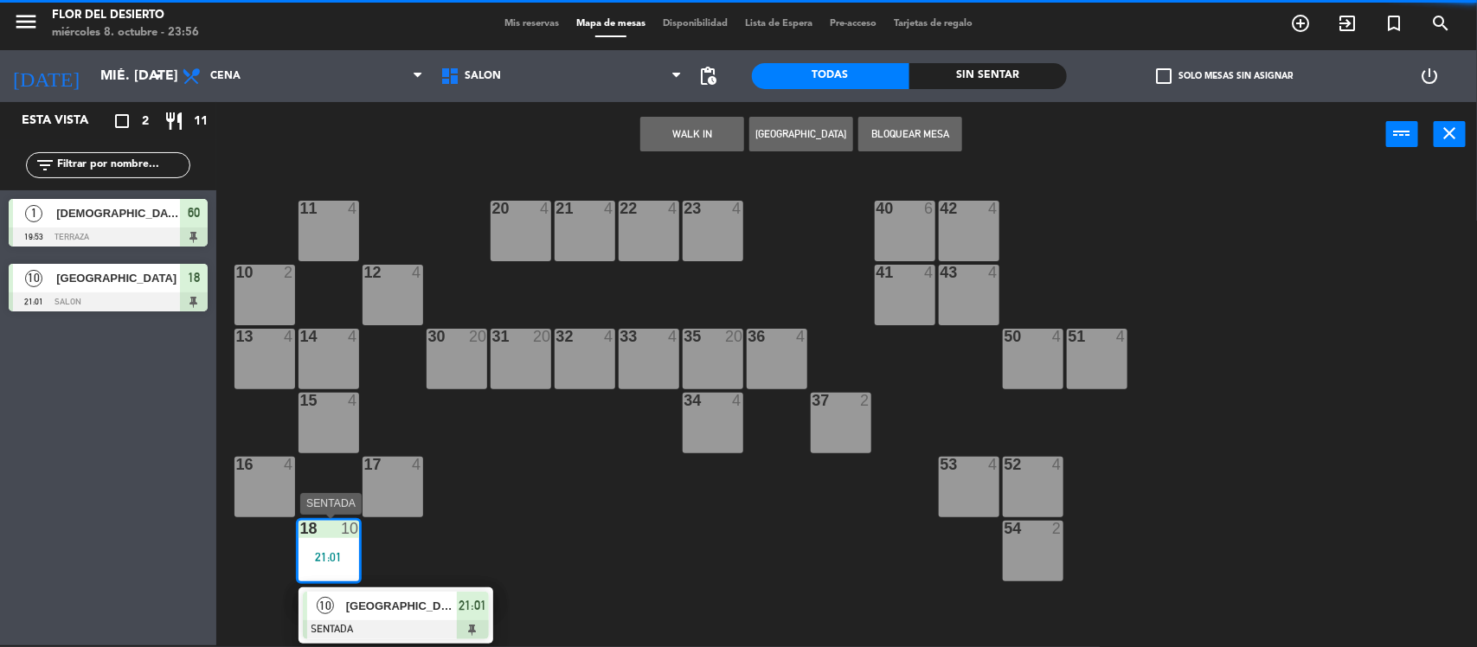
click at [369, 614] on div "10 PERÚ SENTADA 21:01" at bounding box center [395, 615] width 221 height 56
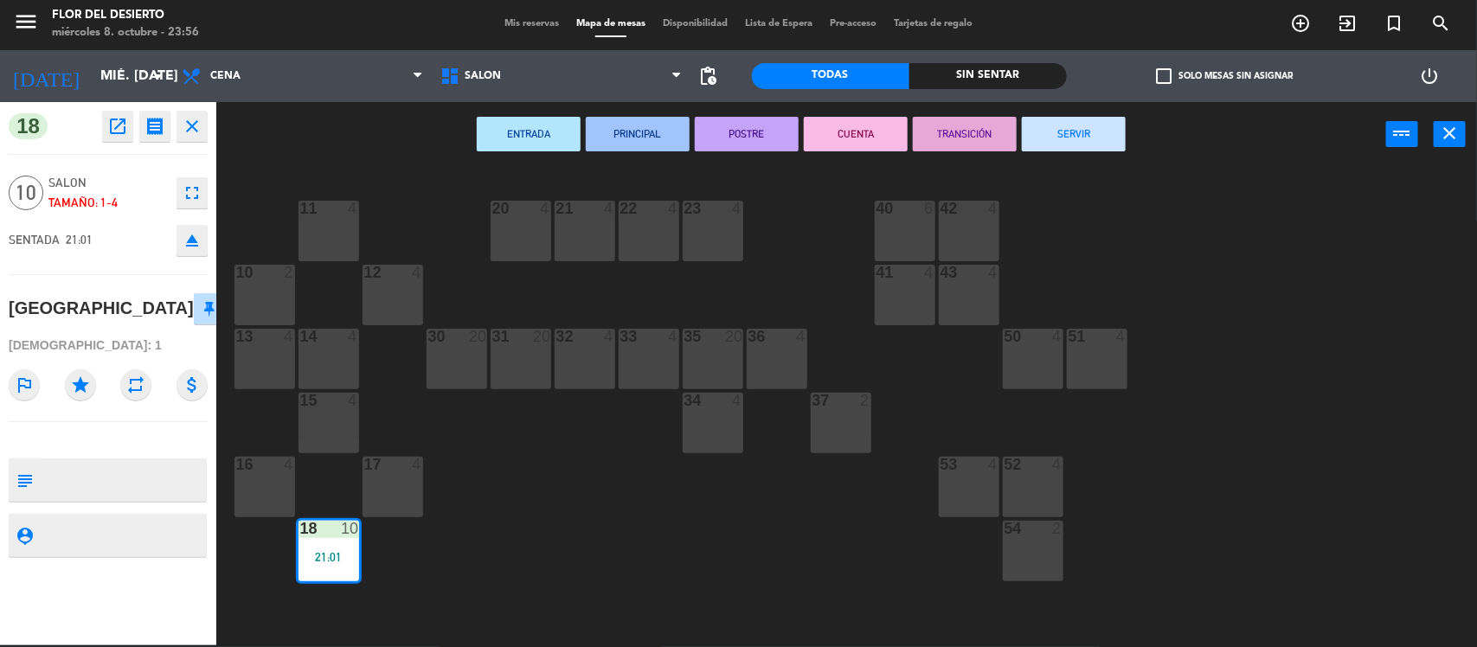
click at [1048, 130] on button "SERVIR" at bounding box center [1074, 134] width 104 height 35
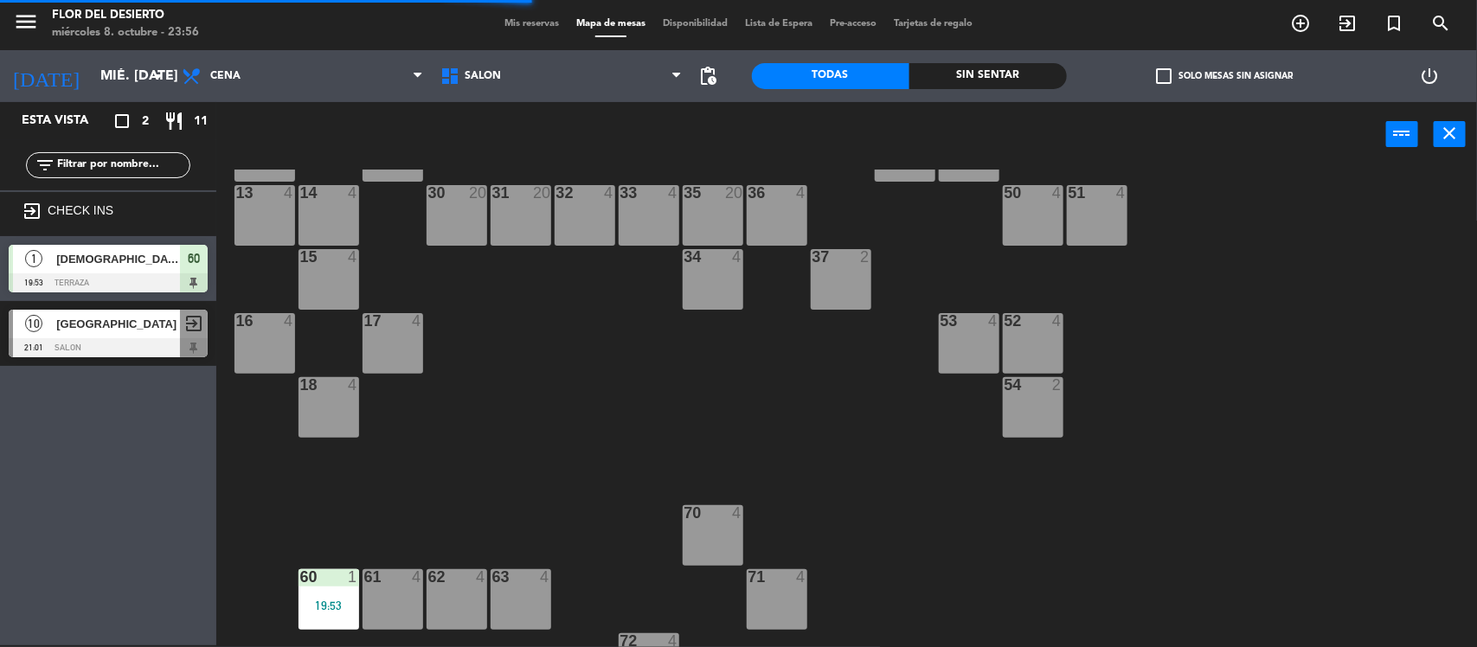
scroll to position [189, 0]
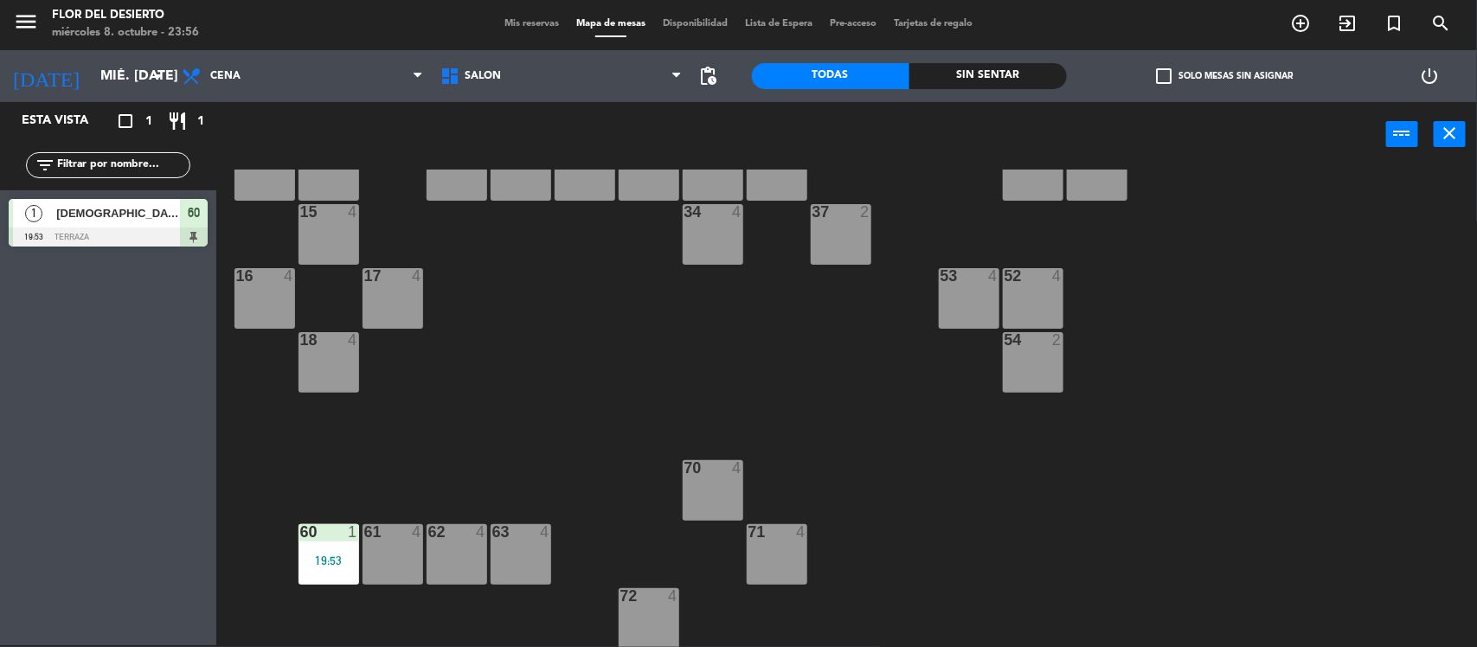
click at [294, 560] on div "11 4 20 4 21 4 22 4 23 4 40 6 42 4 10 2 12 4 41 4 43 4 13 4 14 4 30 20 31 20 32…" at bounding box center [854, 409] width 1246 height 478
click at [330, 550] on div "60 1 19:53" at bounding box center [328, 554] width 61 height 61
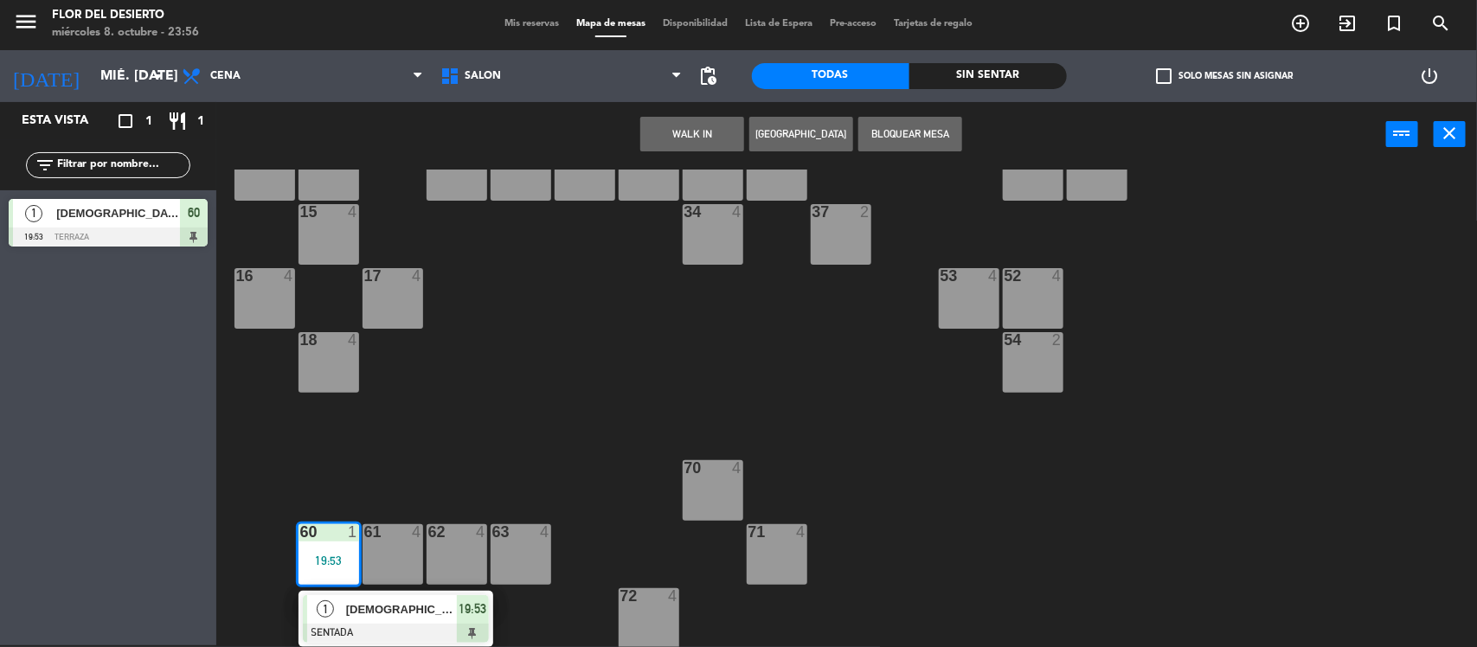
click at [382, 617] on span "[DEMOGRAPHIC_DATA]" at bounding box center [401, 609] width 111 height 18
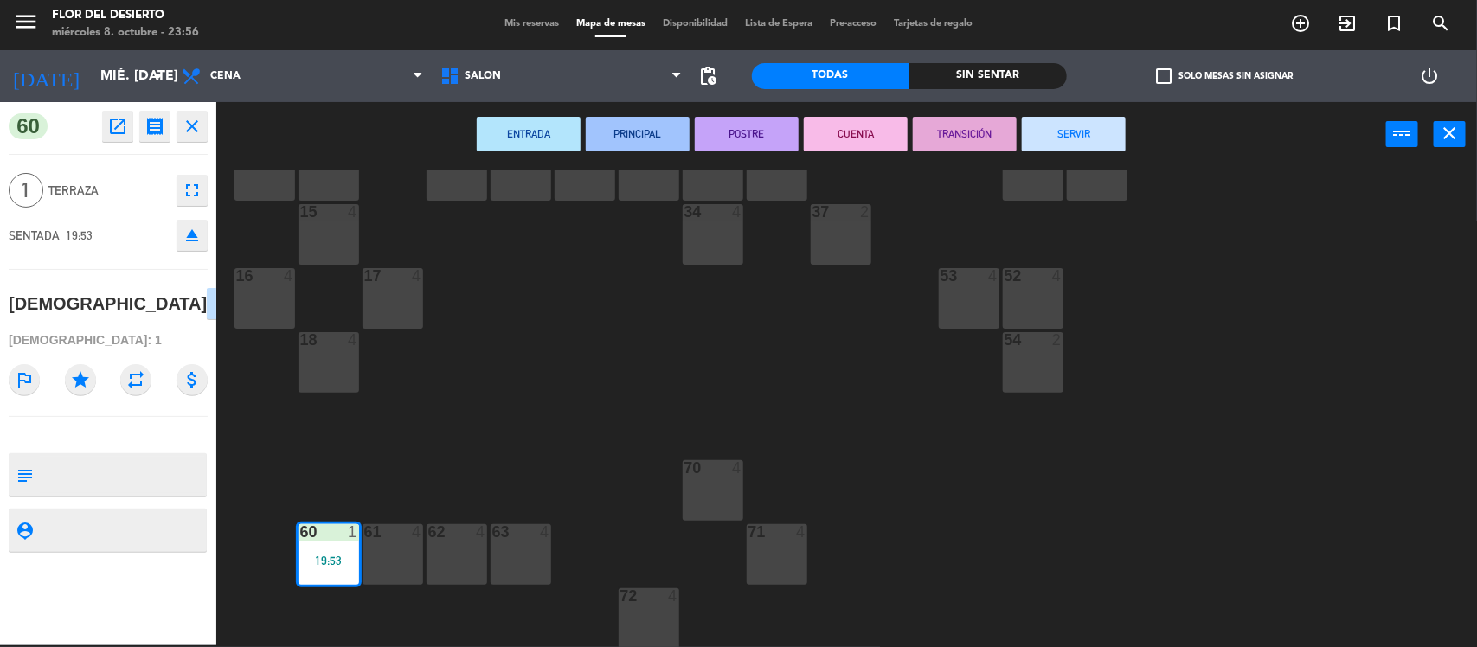
click at [1055, 131] on button "SERVIR" at bounding box center [1074, 134] width 104 height 35
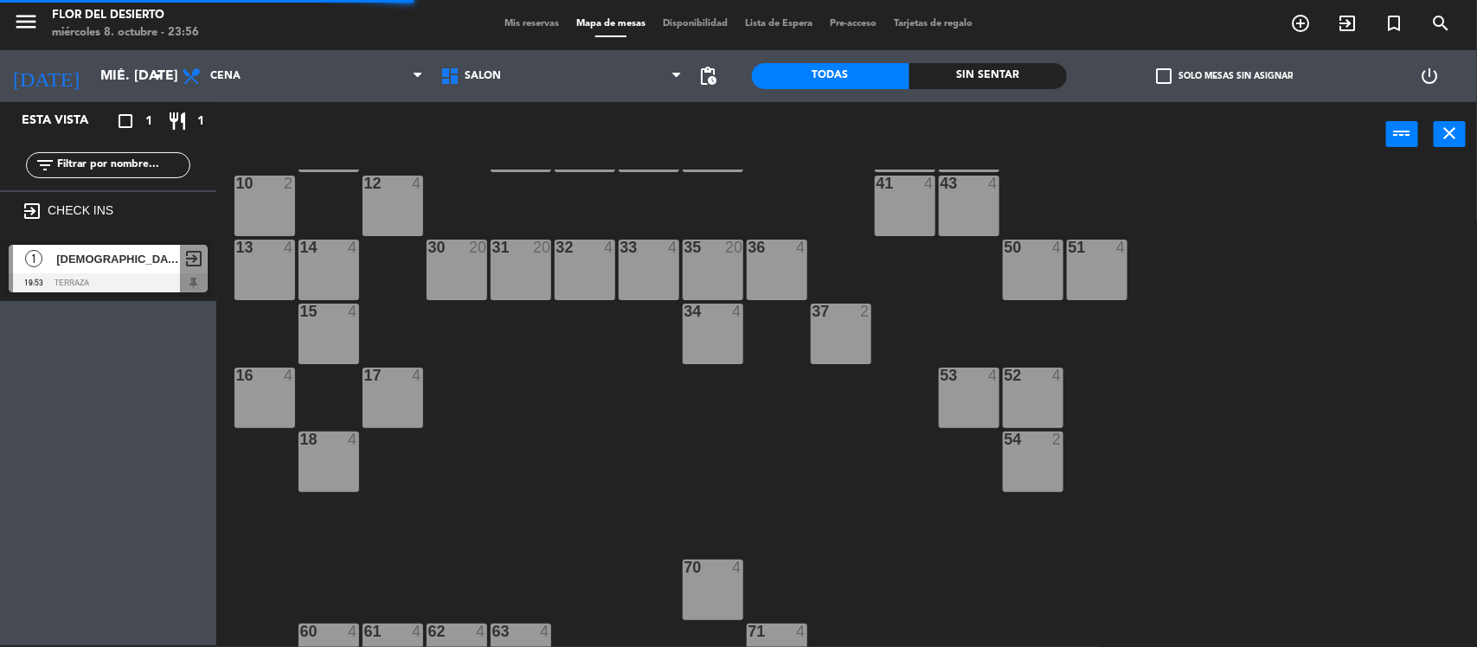
scroll to position [0, 0]
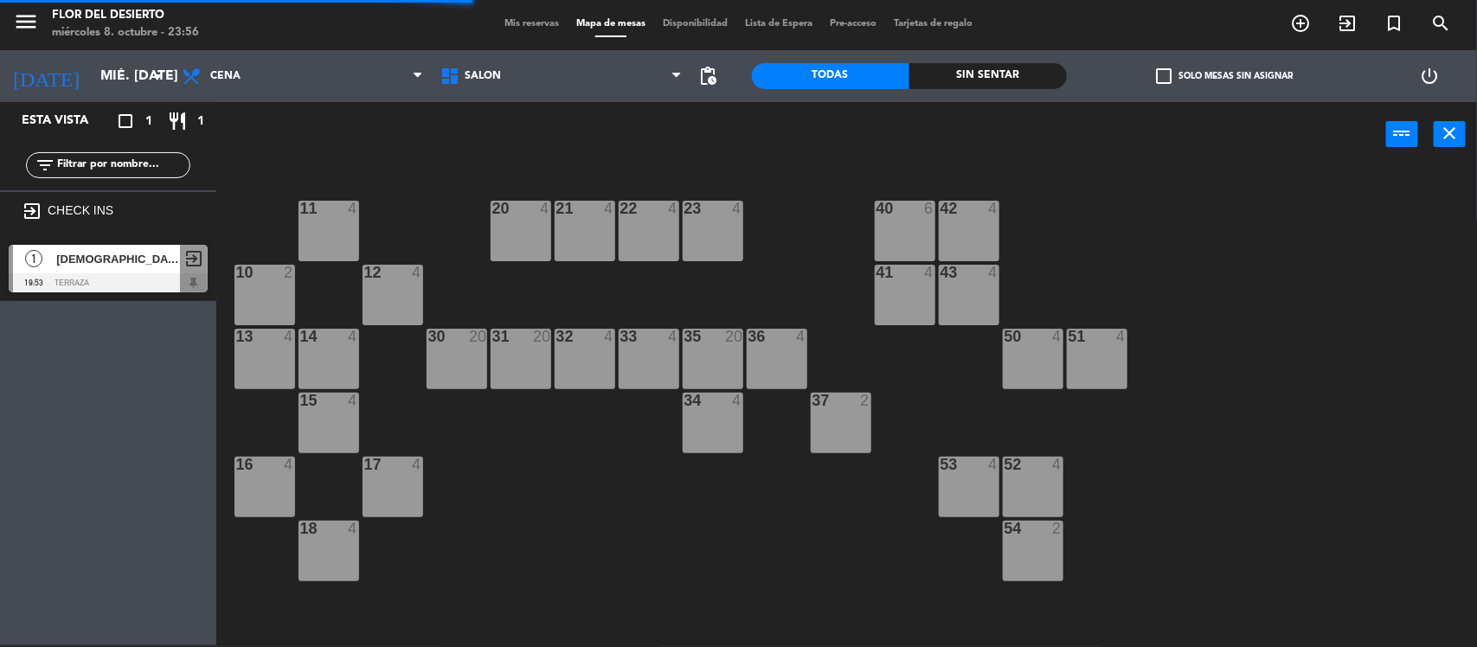
click at [524, 17] on div "Mis reservas Mapa de mesas Disponibilidad Lista de Espera Pre-acceso Tarjetas d…" at bounding box center [738, 24] width 485 height 16
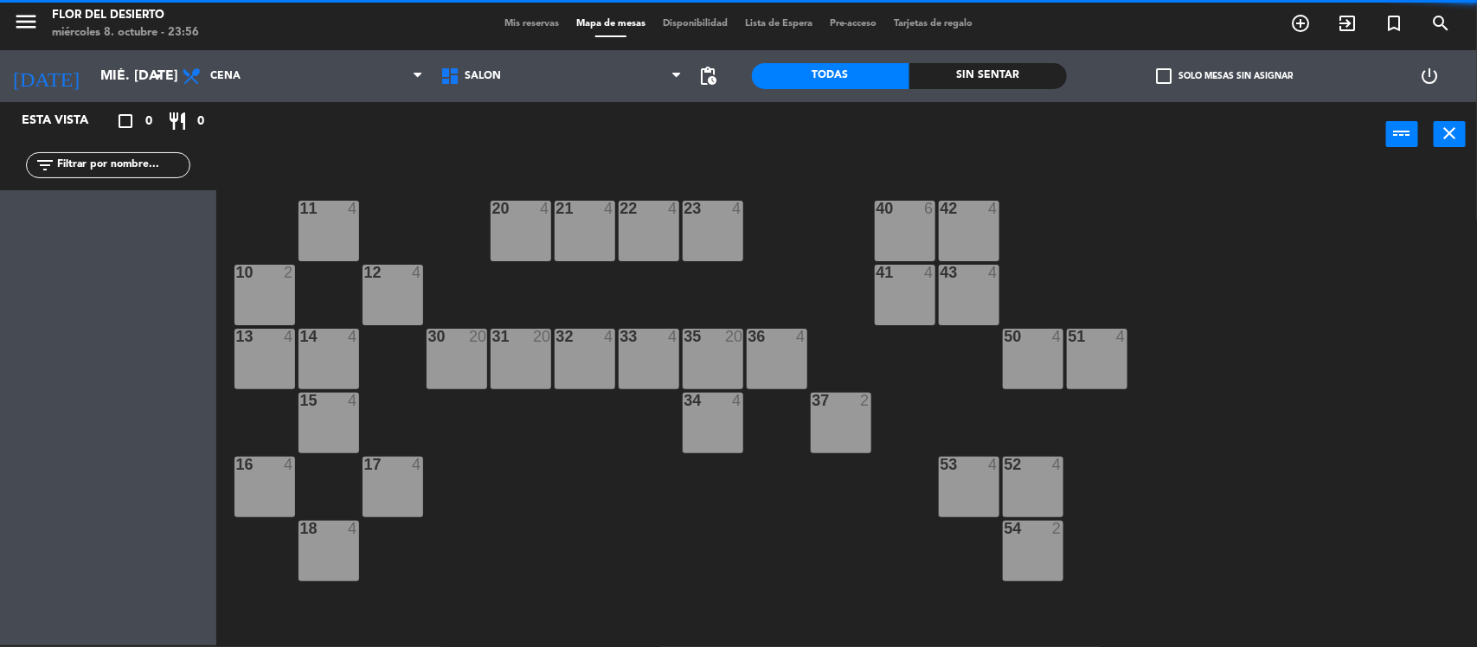
click at [519, 19] on span "Mis reservas" at bounding box center [532, 24] width 72 height 10
